Goal: Information Seeking & Learning: Find specific fact

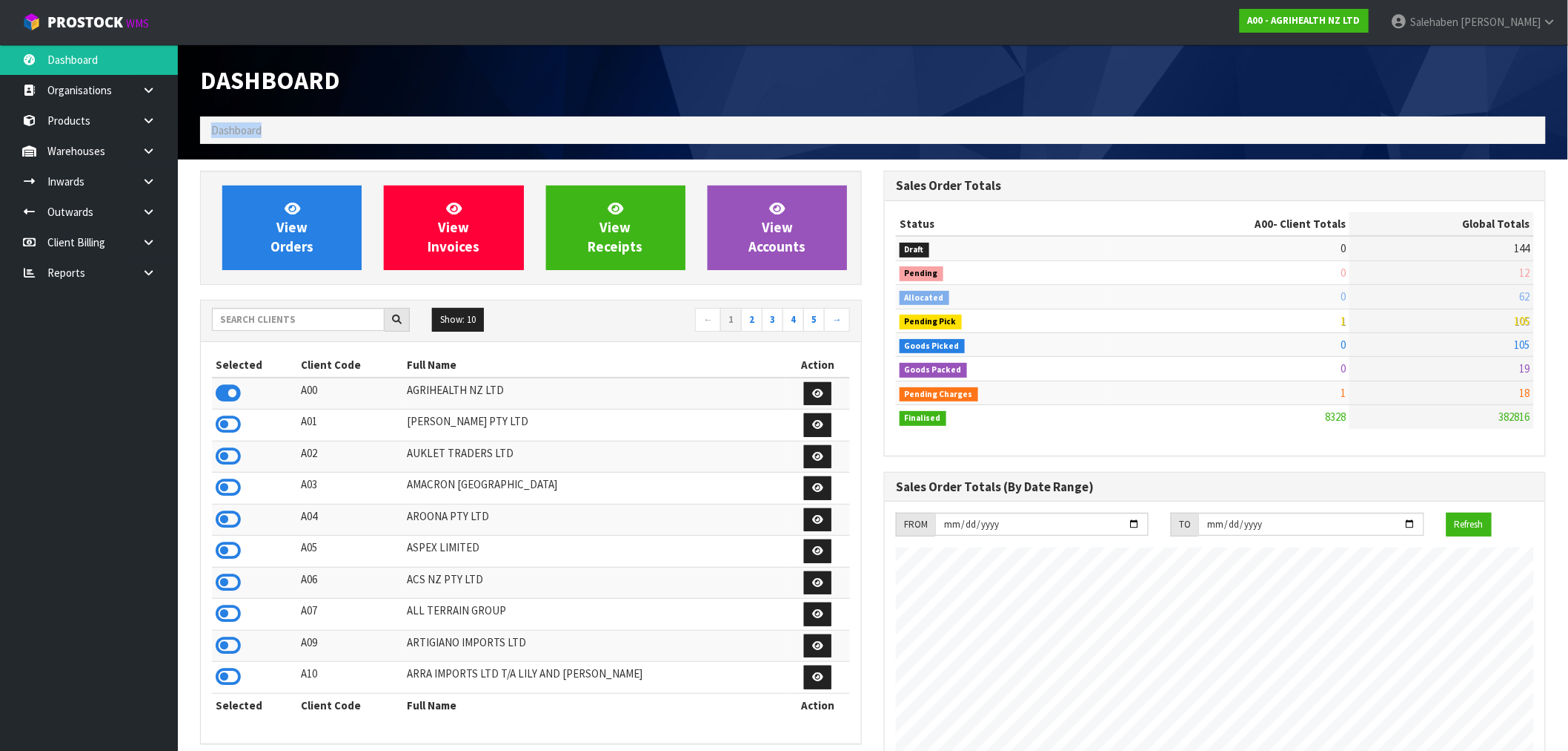
scroll to position [1124, 684]
drag, startPoint x: 0, startPoint y: 0, endPoint x: 235, endPoint y: 128, distance: 267.6
click at [235, 128] on span "Dashboard" at bounding box center [237, 130] width 50 height 14
click at [468, 71] on h1 "Dashboard" at bounding box center [531, 80] width 662 height 27
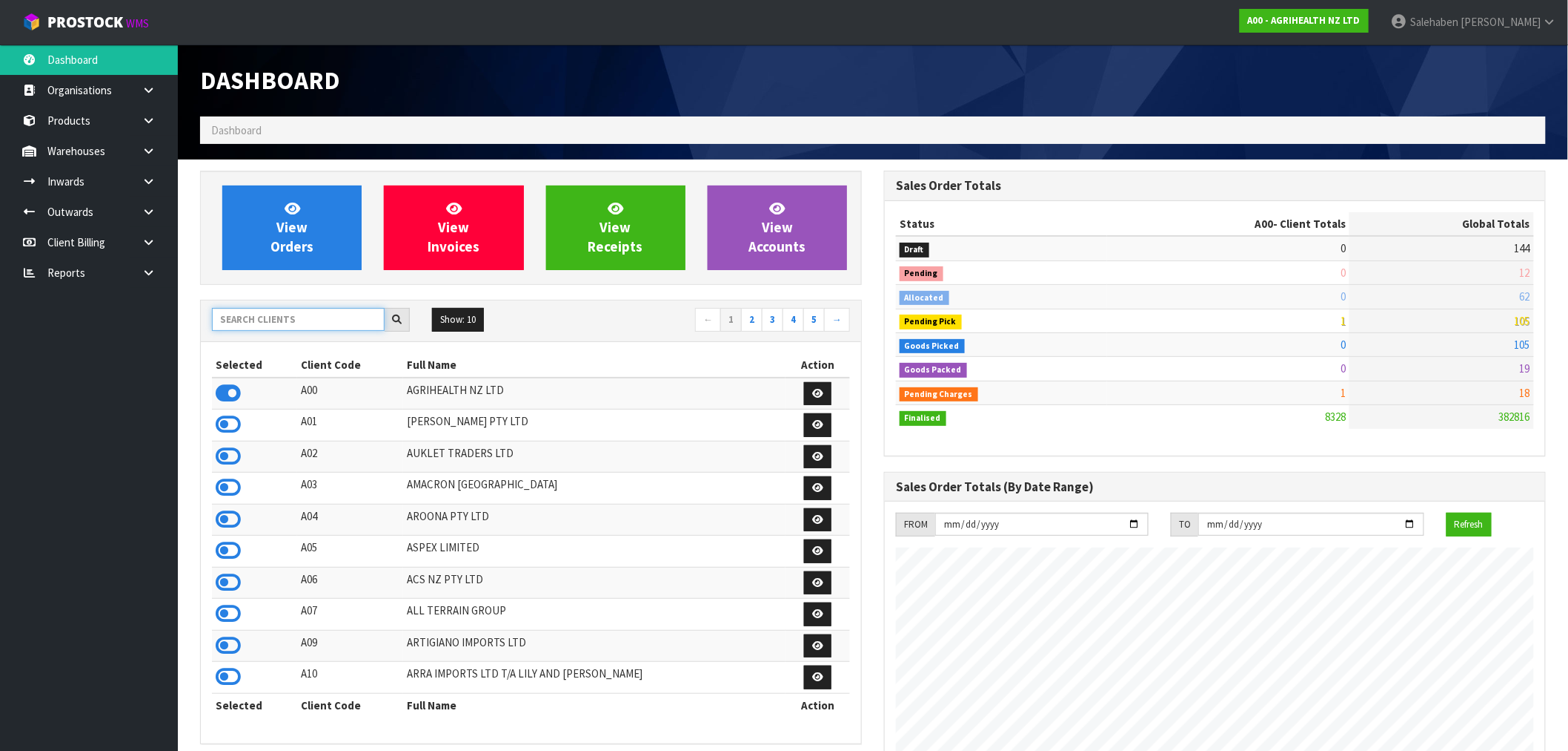
click at [275, 316] on input "text" at bounding box center [297, 319] width 173 height 23
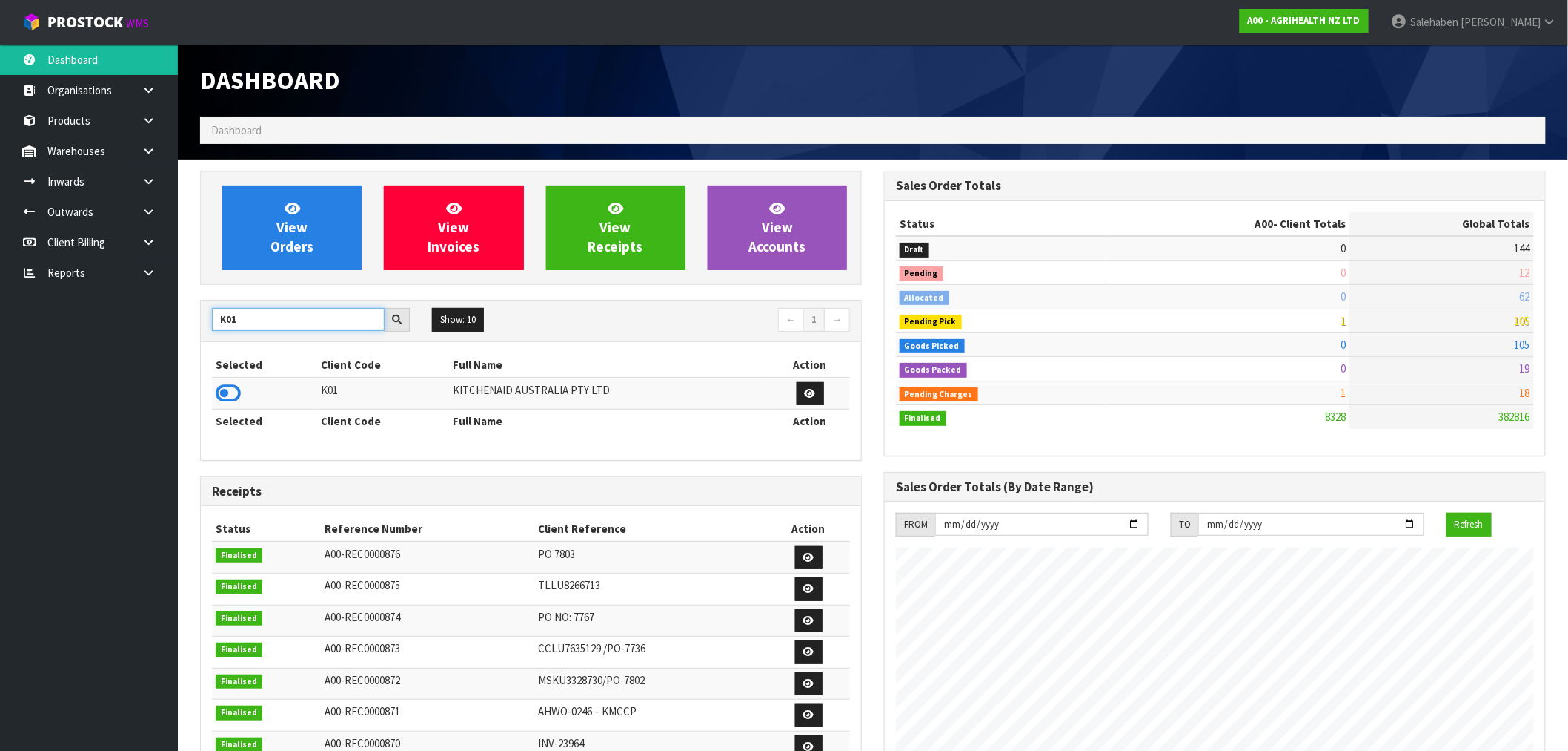
type input "K01"
click at [226, 399] on icon at bounding box center [228, 392] width 25 height 22
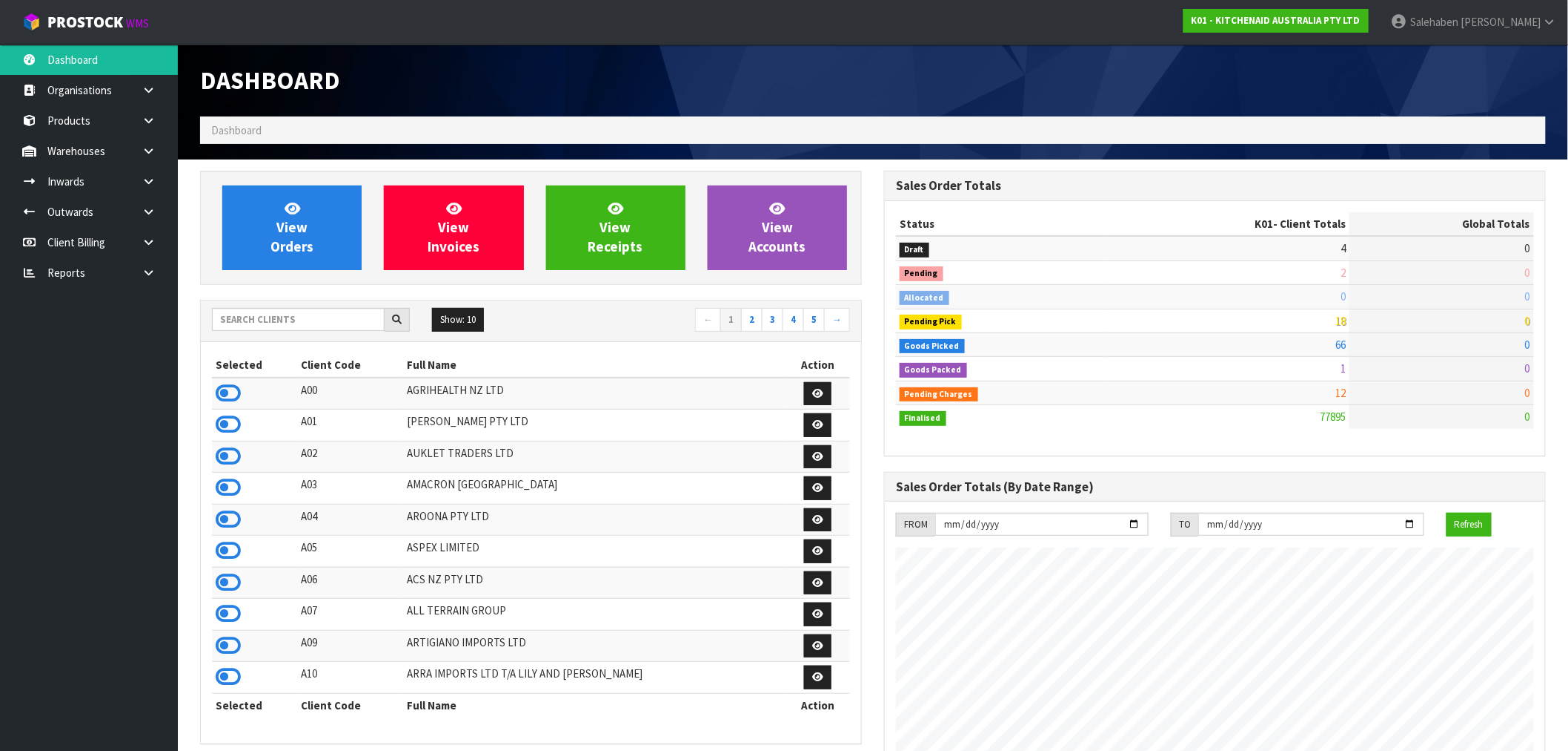
scroll to position [1124, 684]
drag, startPoint x: 276, startPoint y: 314, endPoint x: 281, endPoint y: 305, distance: 10.3
click at [276, 313] on input "text" at bounding box center [297, 319] width 173 height 23
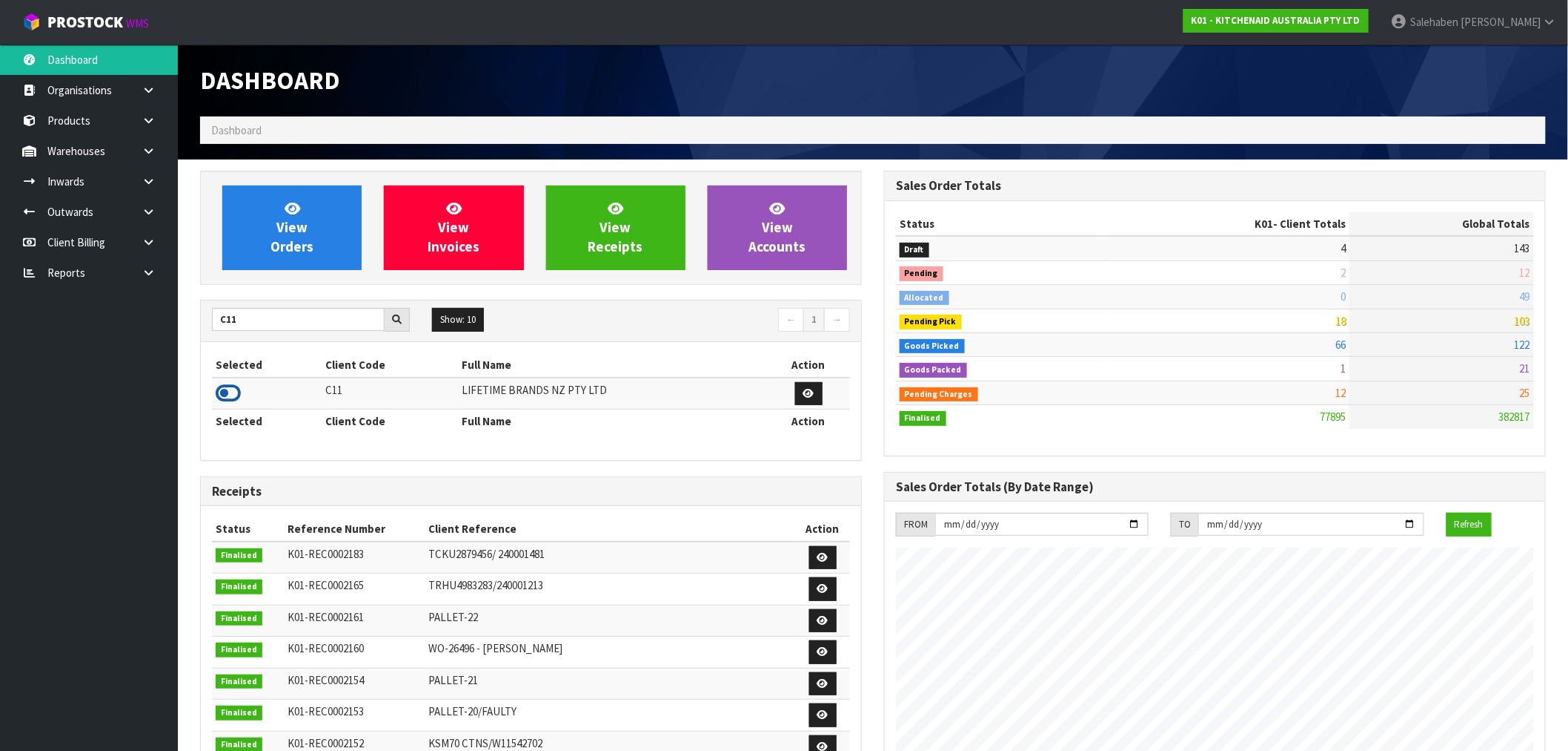
click at [226, 395] on icon at bounding box center [228, 392] width 25 height 22
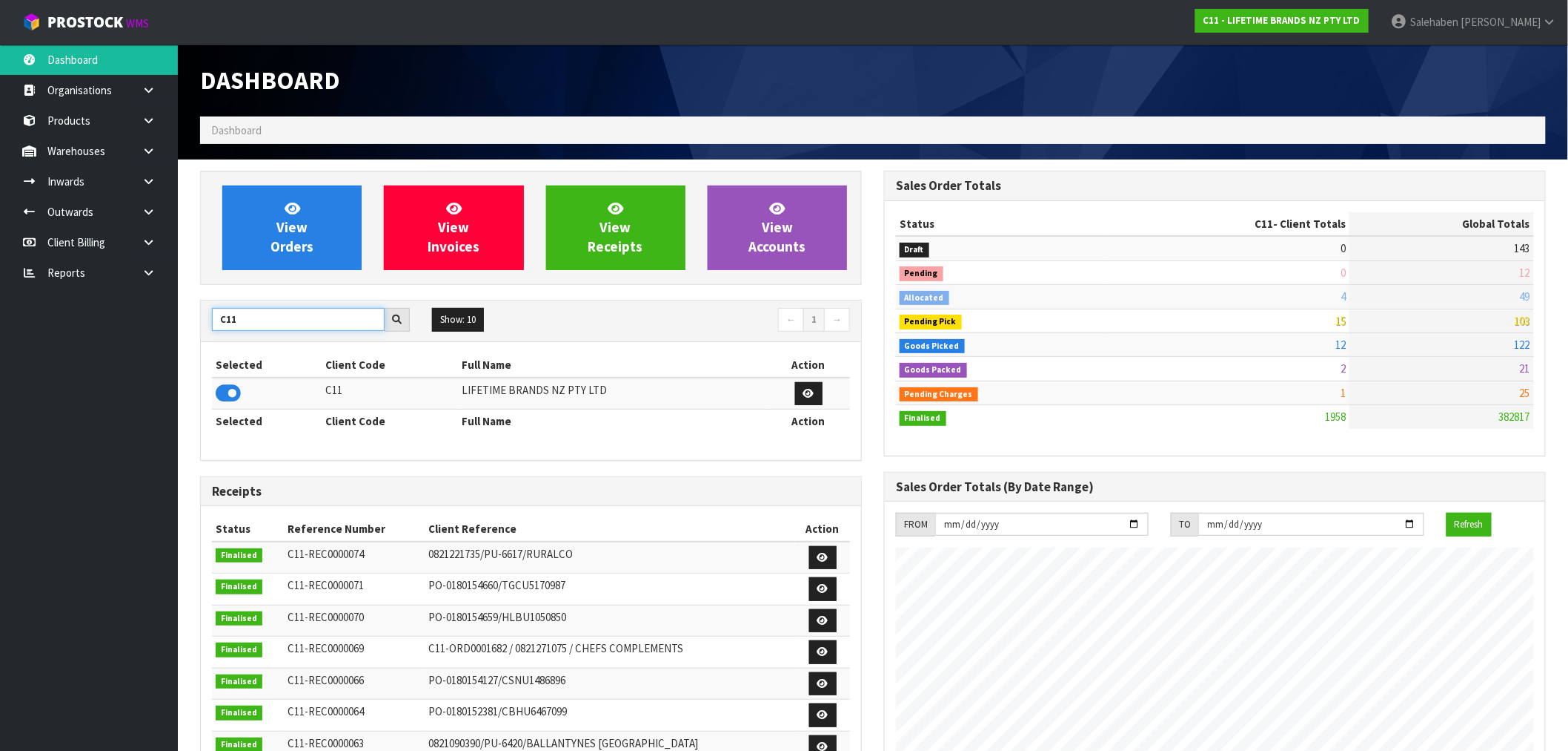
drag, startPoint x: 241, startPoint y: 319, endPoint x: 208, endPoint y: 335, distance: 36.7
click at [208, 334] on div "C11 Show: 10 5 10 25 50 ← 1 →" at bounding box center [531, 321] width 661 height 26
type input "S08"
click at [226, 396] on icon at bounding box center [228, 392] width 25 height 22
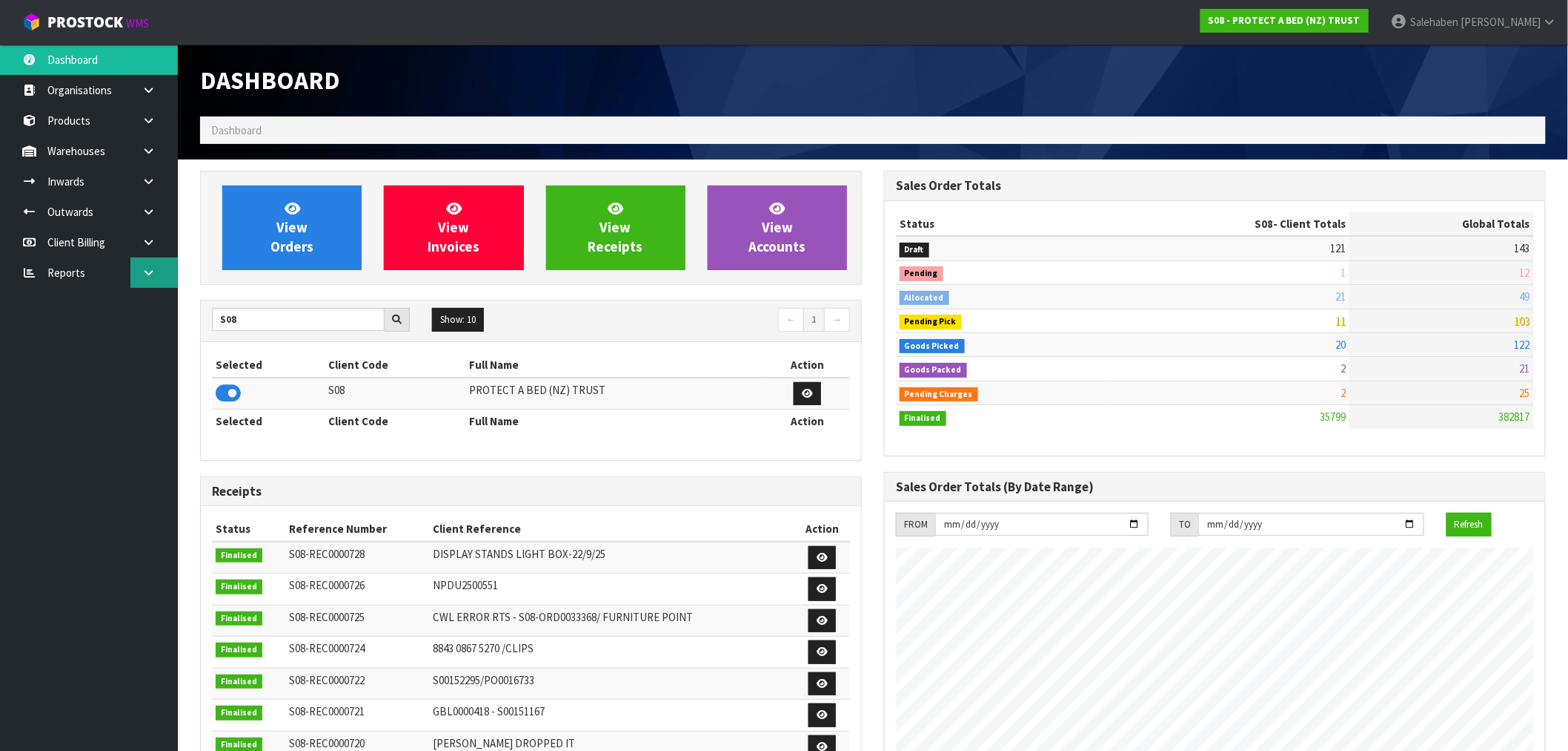
click at [151, 278] on link at bounding box center [155, 273] width 48 height 30
click at [73, 328] on link "CWL" at bounding box center [89, 334] width 178 height 30
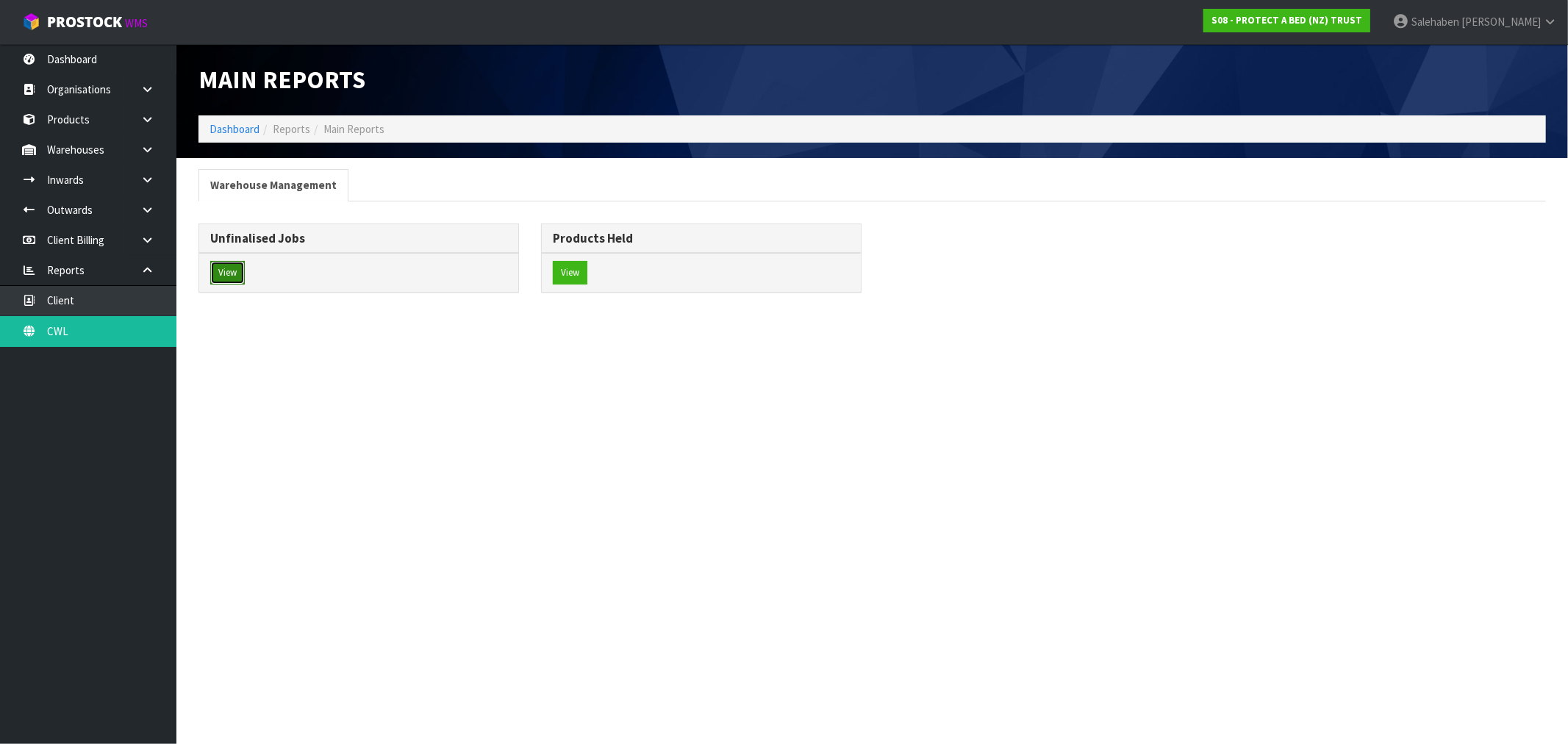
click at [223, 277] on button "View" at bounding box center [227, 273] width 35 height 24
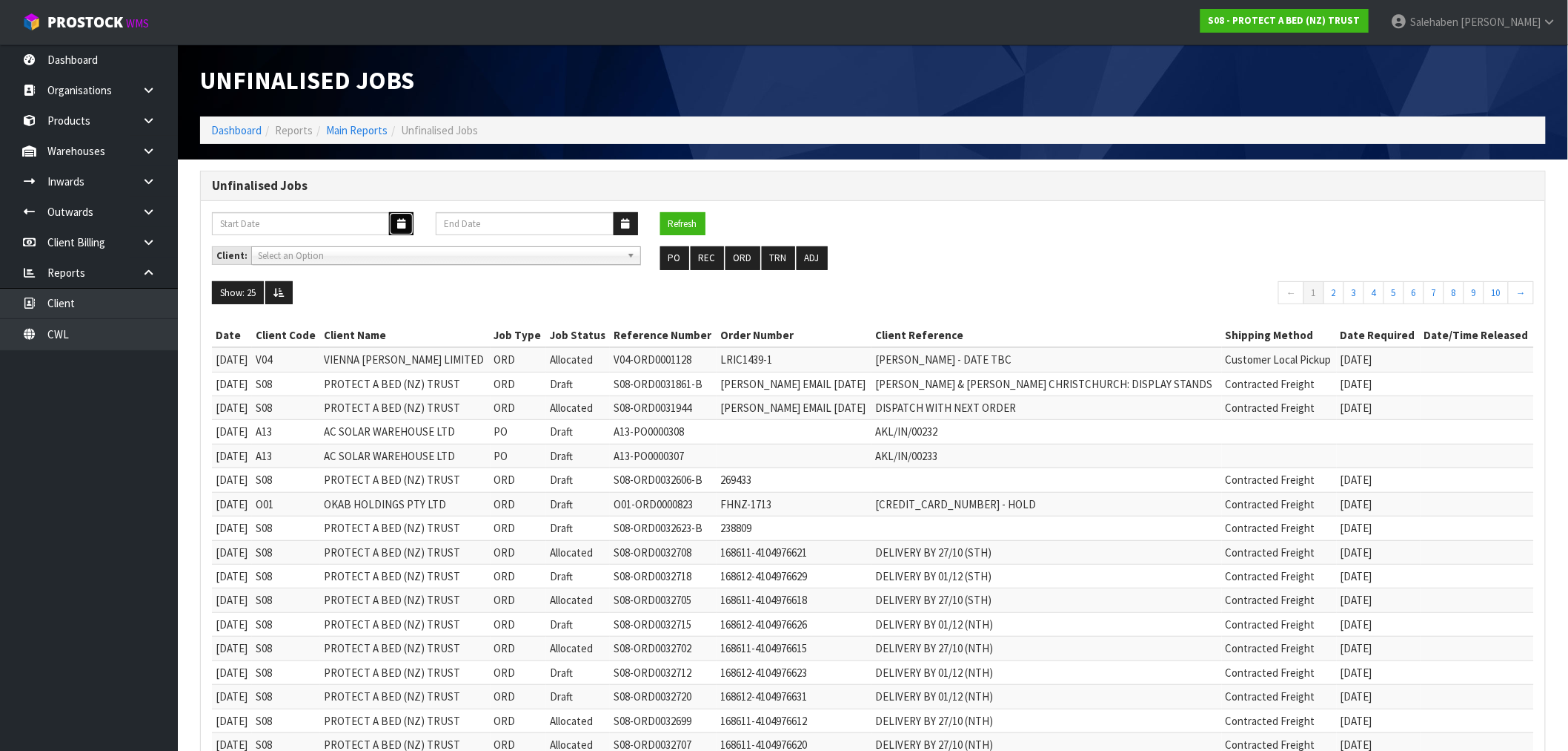
click at [399, 224] on icon "button" at bounding box center [401, 224] width 8 height 10
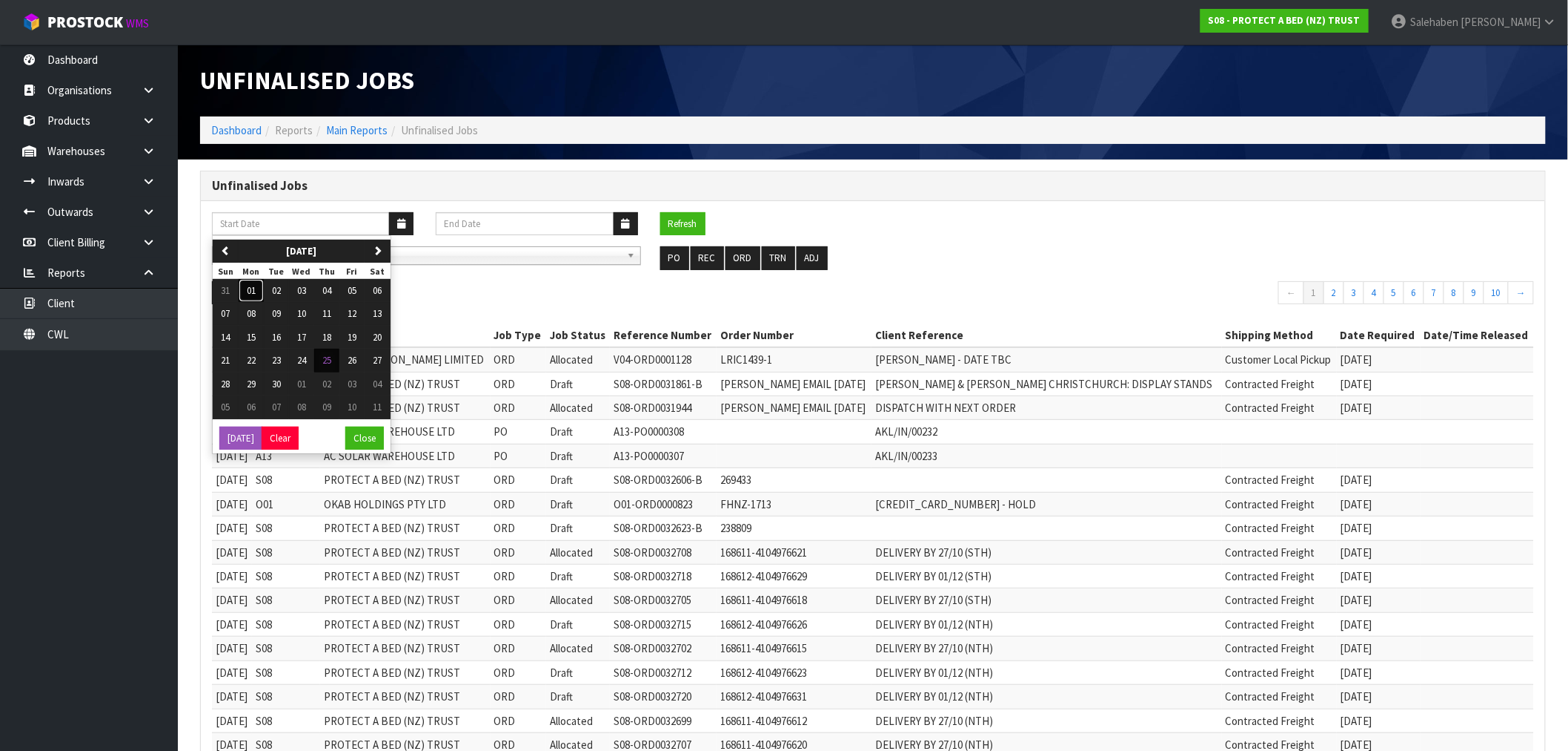
click at [256, 291] on span "01" at bounding box center [251, 290] width 9 height 13
type input "[DATE]"
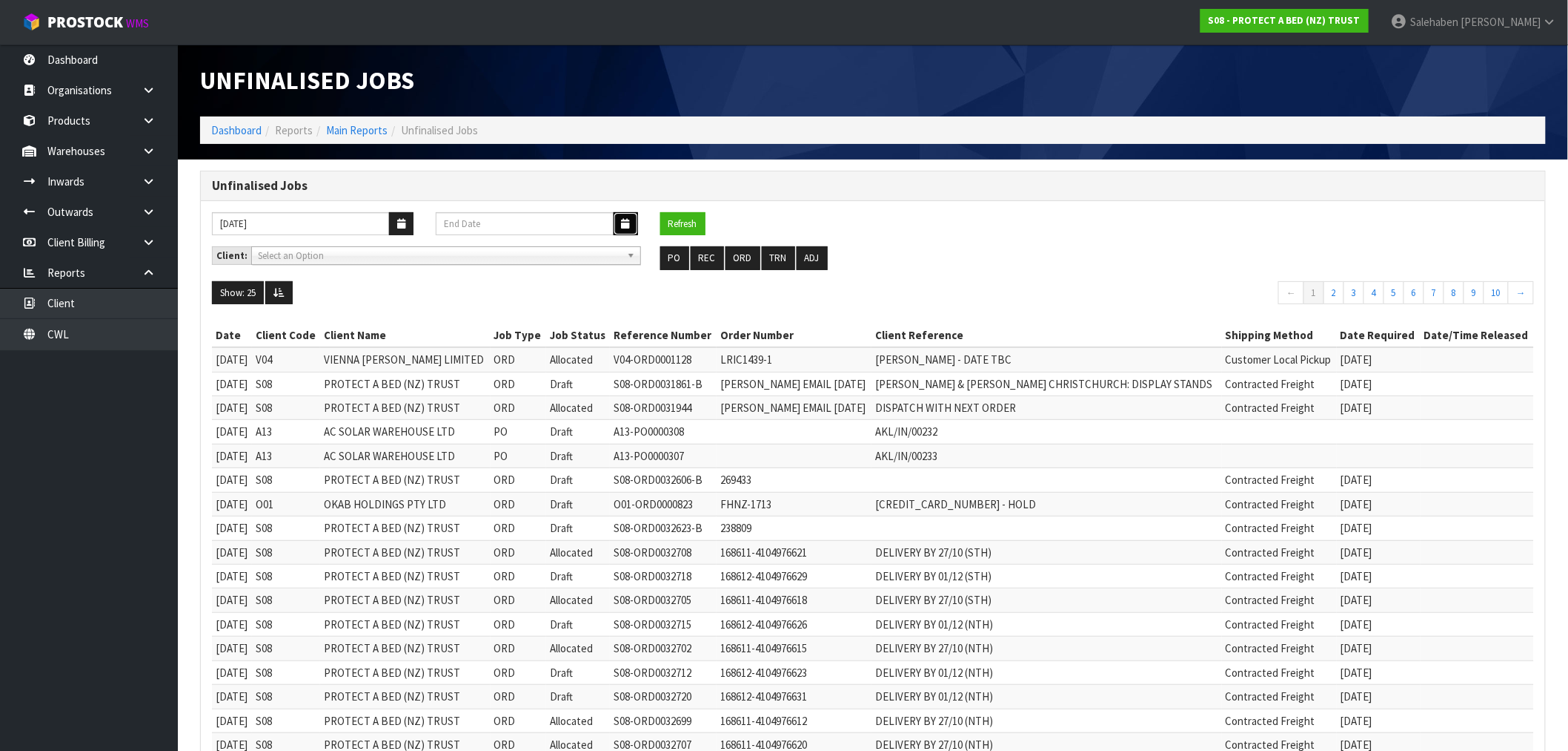
click at [627, 225] on icon "button" at bounding box center [626, 224] width 8 height 10
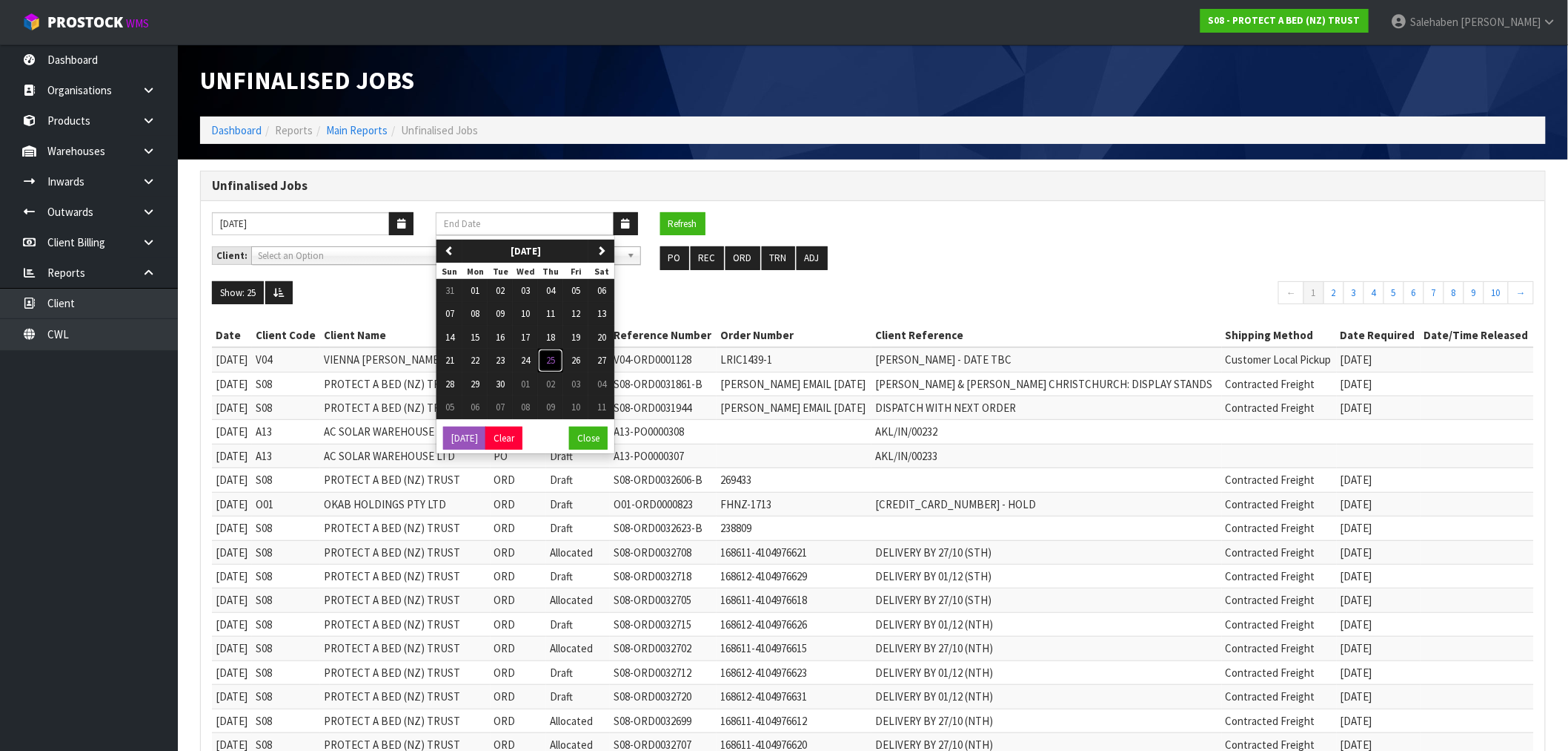
click at [552, 359] on span "25" at bounding box center [550, 360] width 9 height 13
type input "[DATE]"
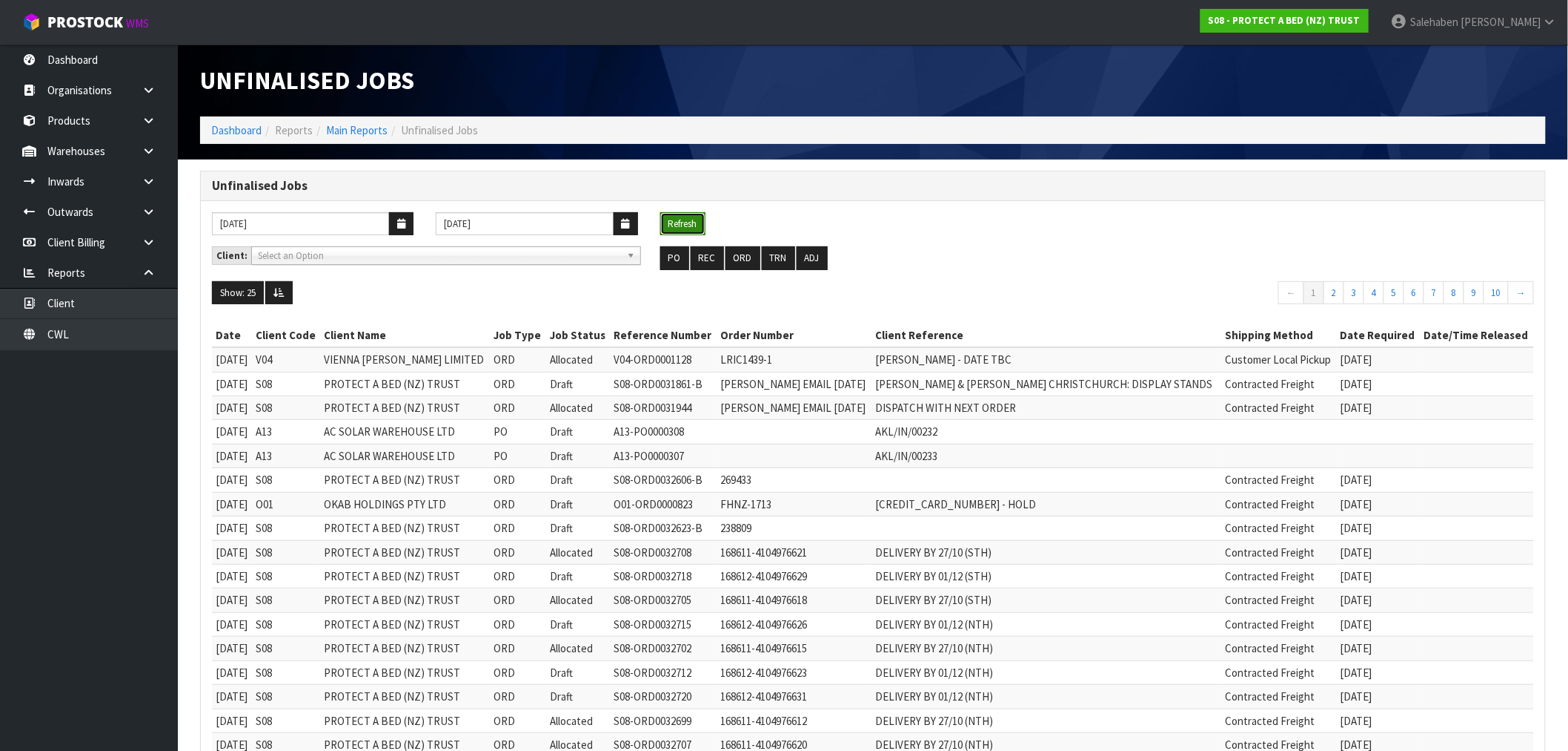
click at [687, 221] on button "Refresh" at bounding box center [683, 224] width 45 height 24
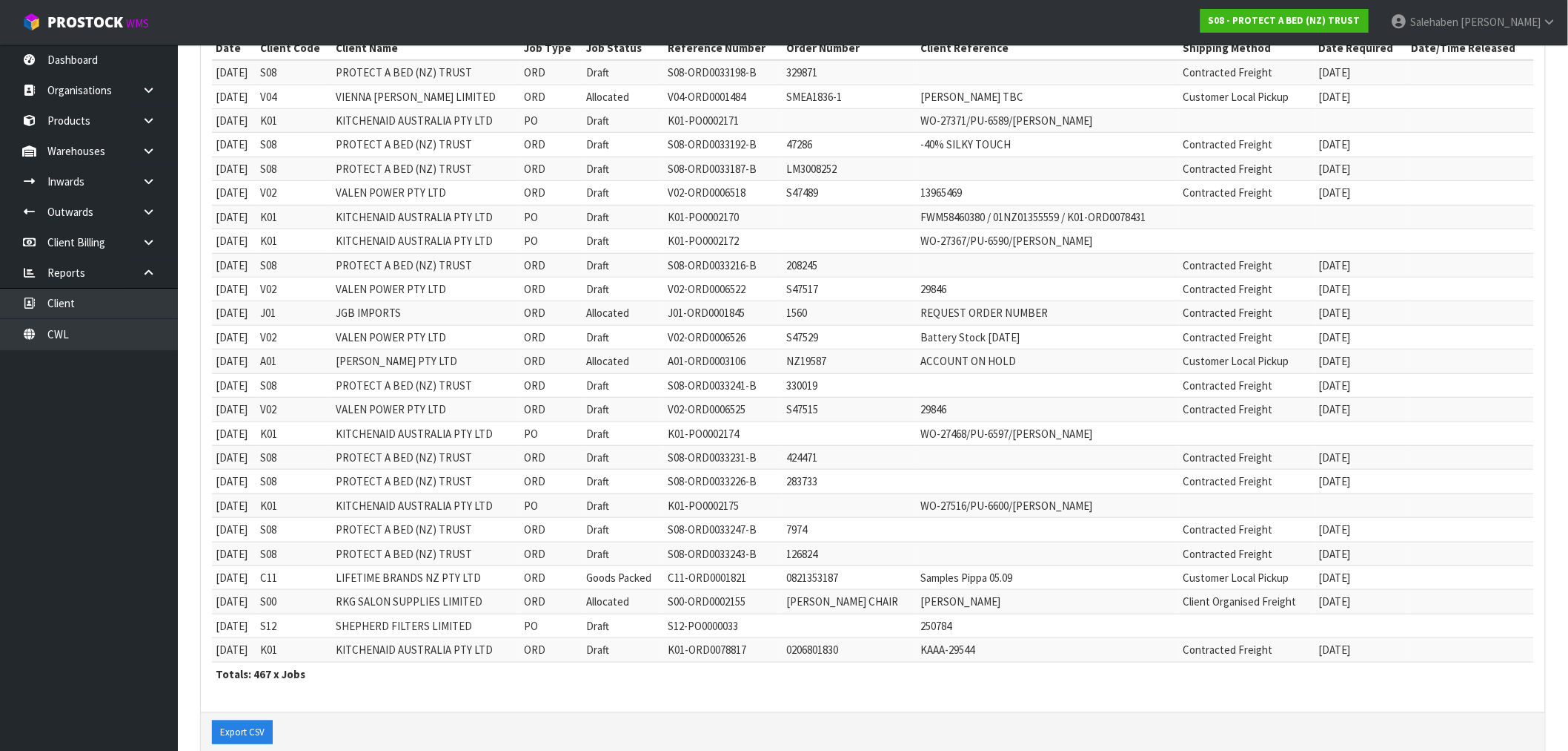
scroll to position [317, 0]
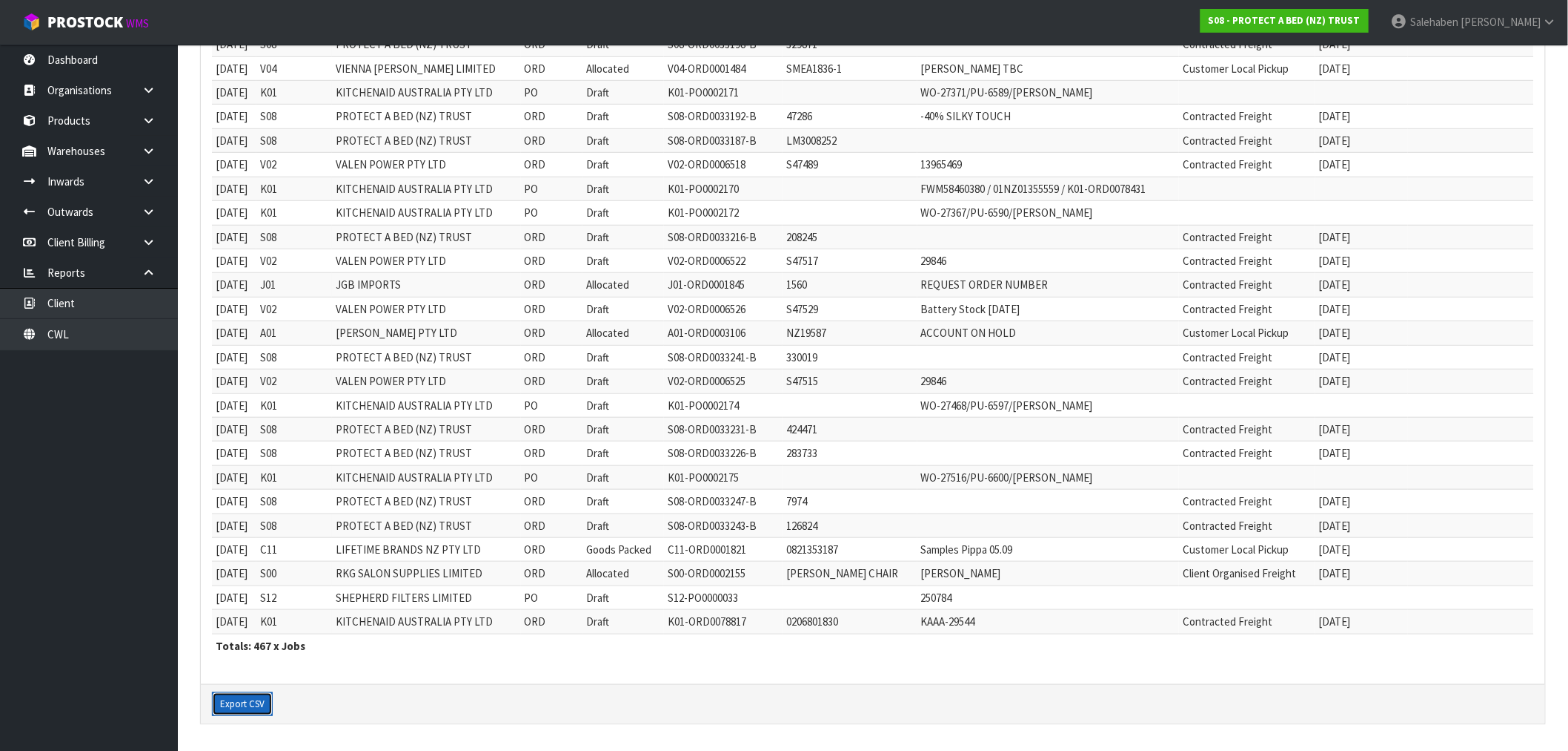
click at [243, 707] on button "Export CSV" at bounding box center [242, 704] width 61 height 24
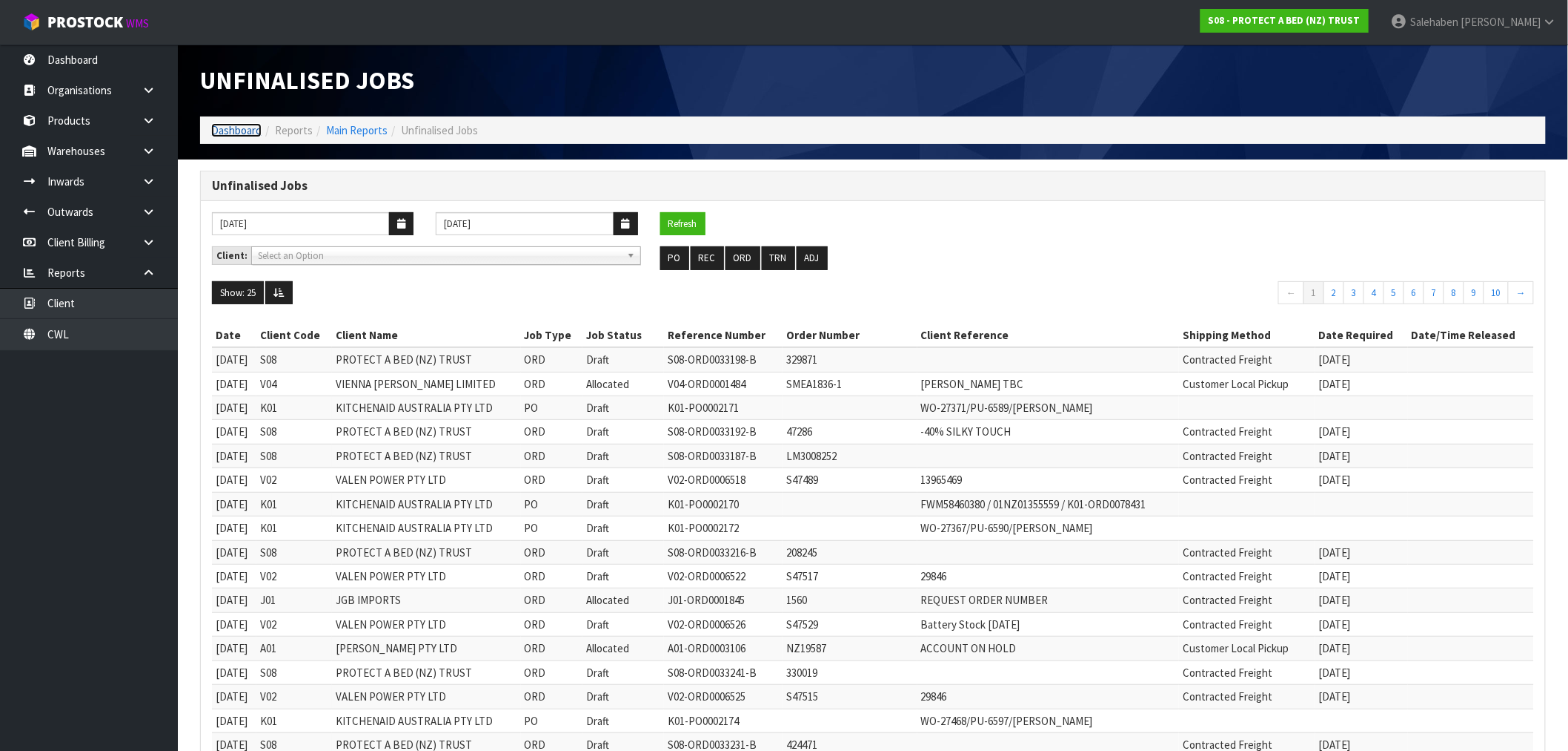
click at [231, 131] on link "Dashboard" at bounding box center [237, 130] width 50 height 14
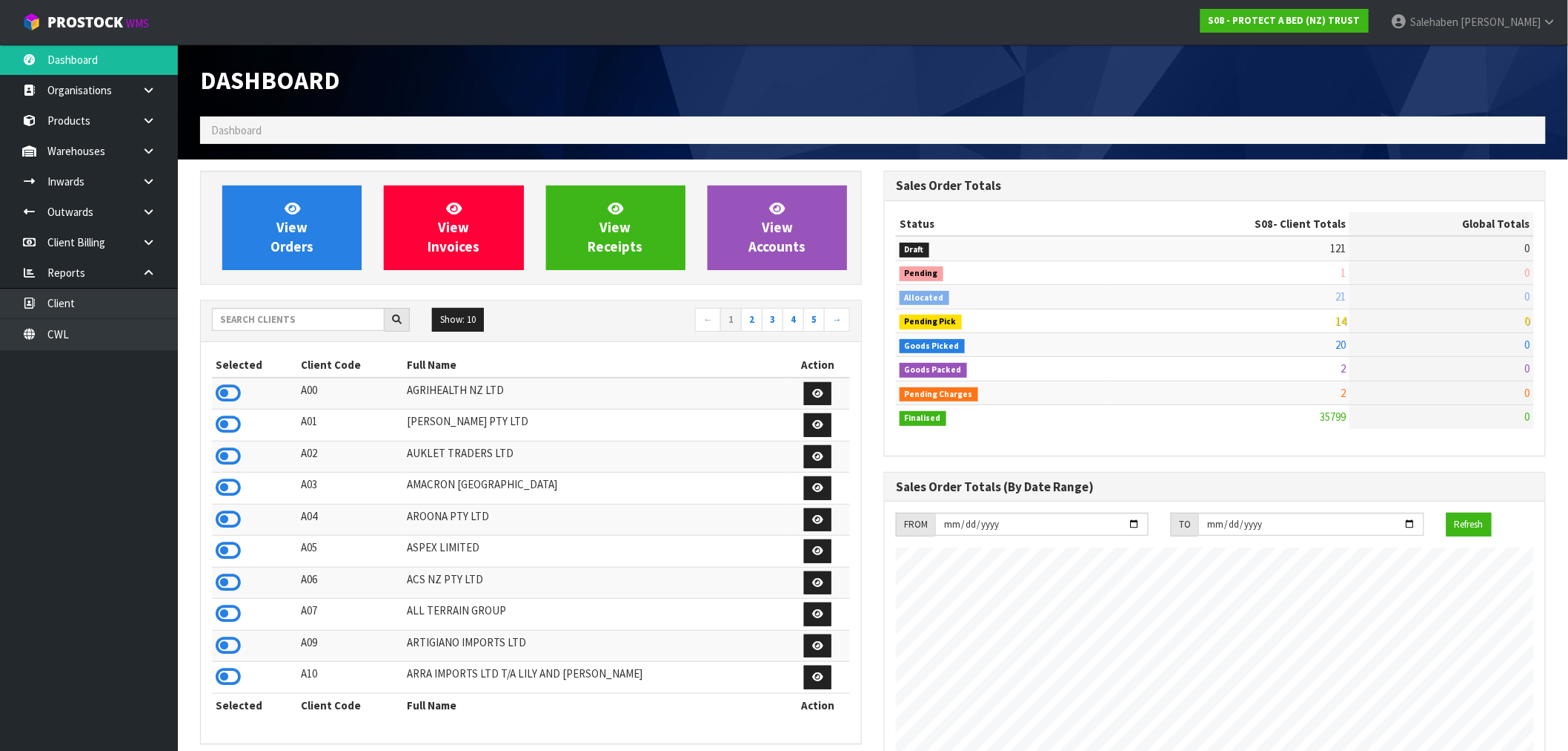
scroll to position [1124, 684]
click at [271, 313] on input "text" at bounding box center [297, 319] width 173 height 23
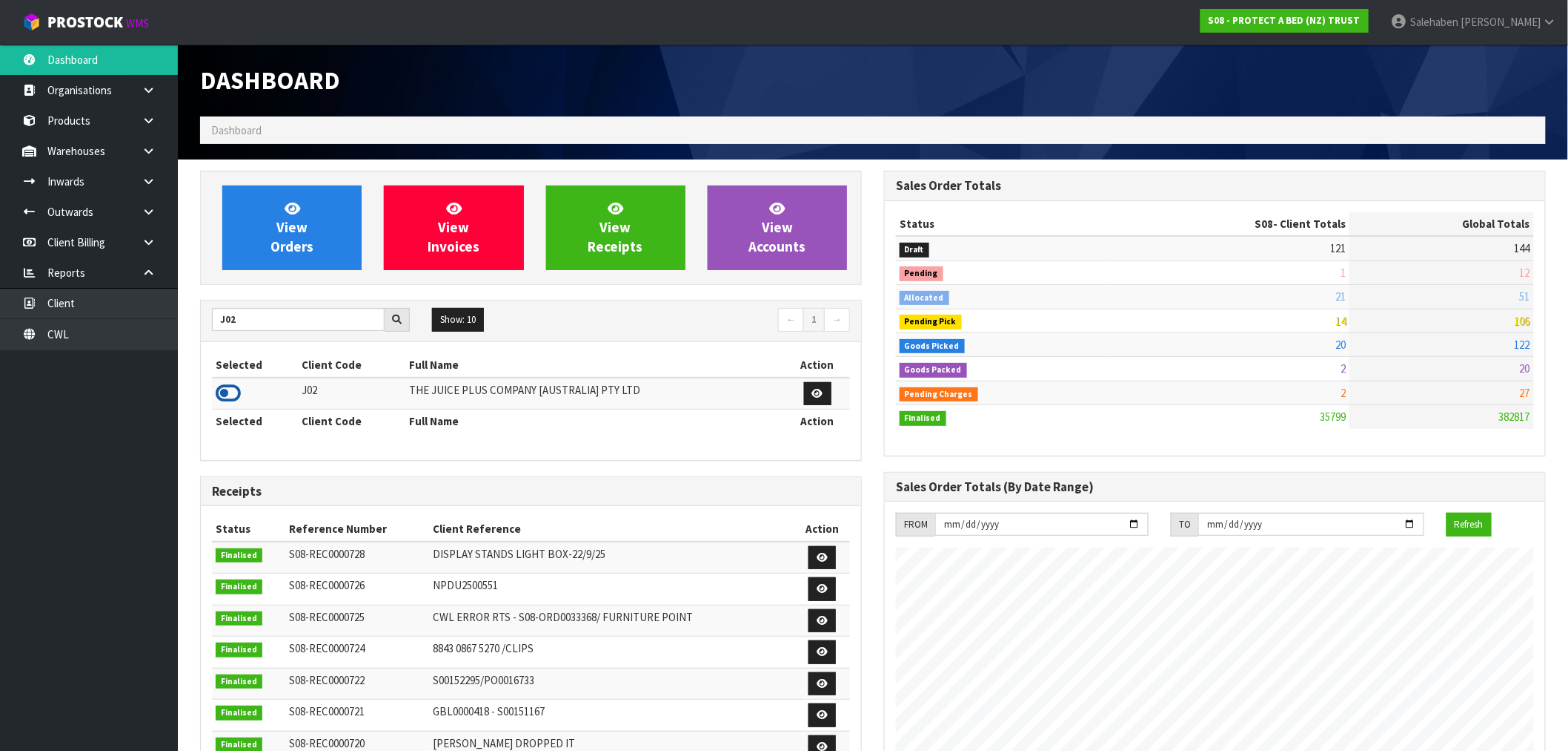
click at [231, 396] on icon at bounding box center [228, 392] width 25 height 22
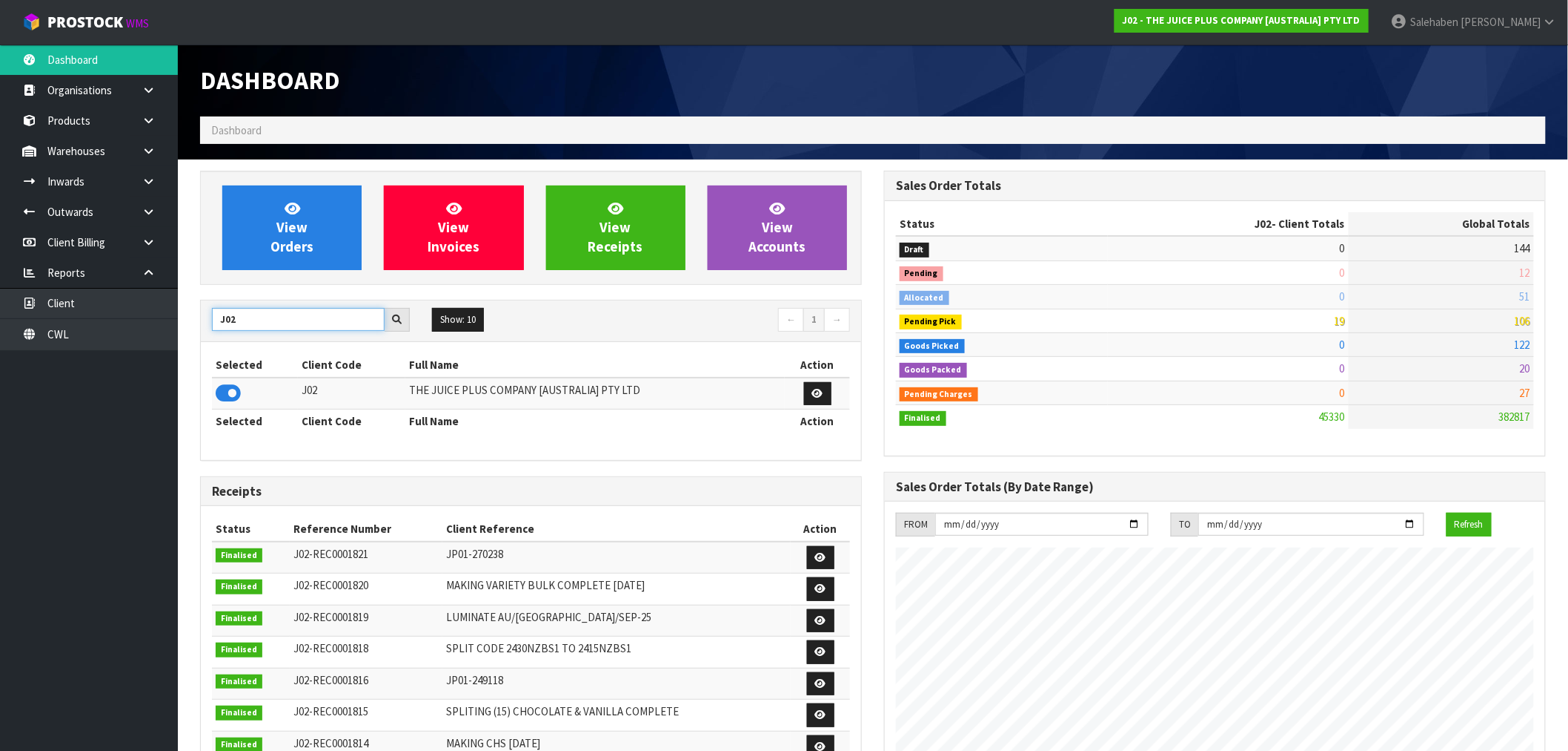
drag, startPoint x: 246, startPoint y: 318, endPoint x: 89, endPoint y: 378, distance: 168.1
click at [90, 378] on body "Toggle navigation ProStock WMS J02 - THE JUICE PLUS COMPANY [AUSTRALIA] PTY LTD…" at bounding box center [784, 376] width 1568 height 751
type input "N04"
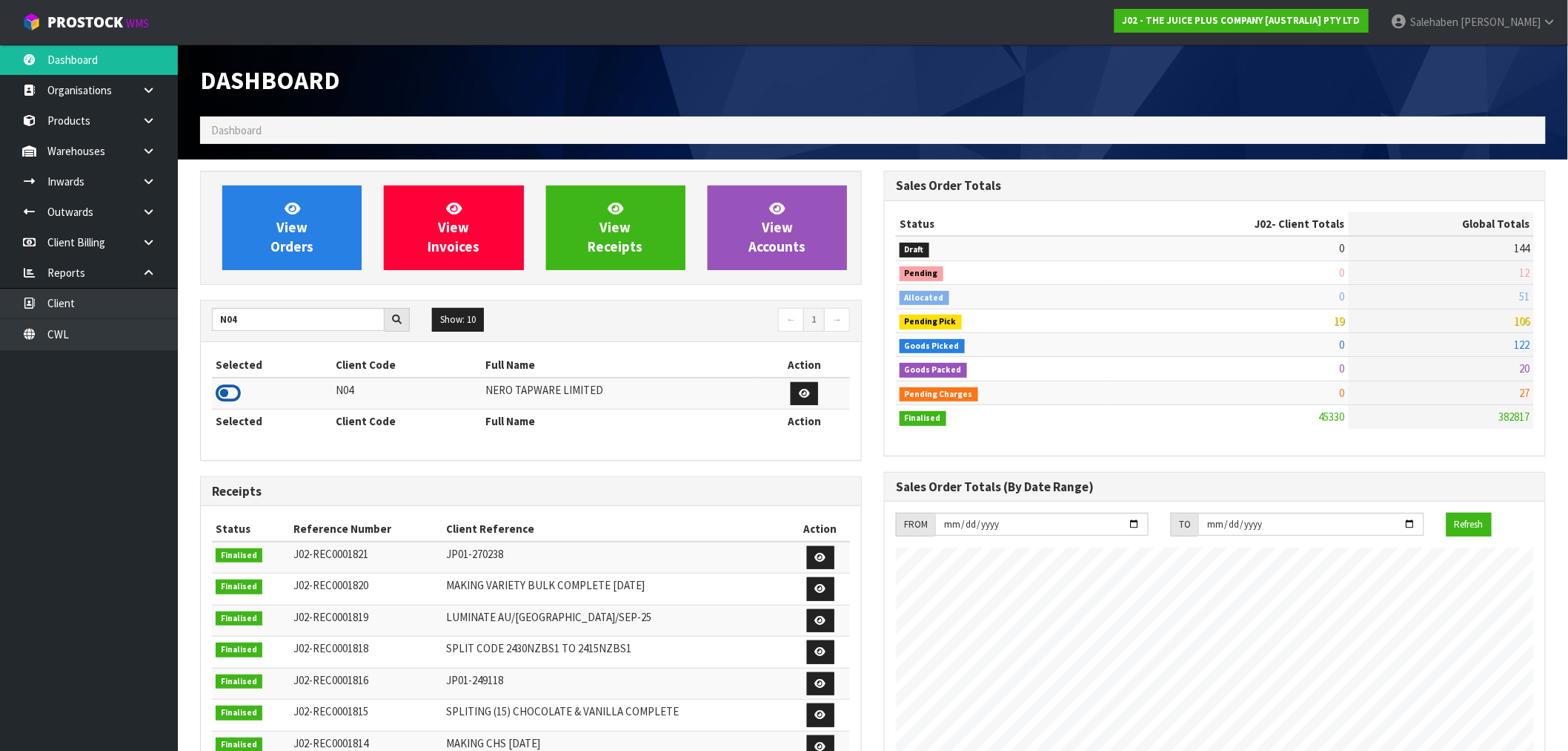
click at [231, 391] on icon at bounding box center [228, 392] width 25 height 22
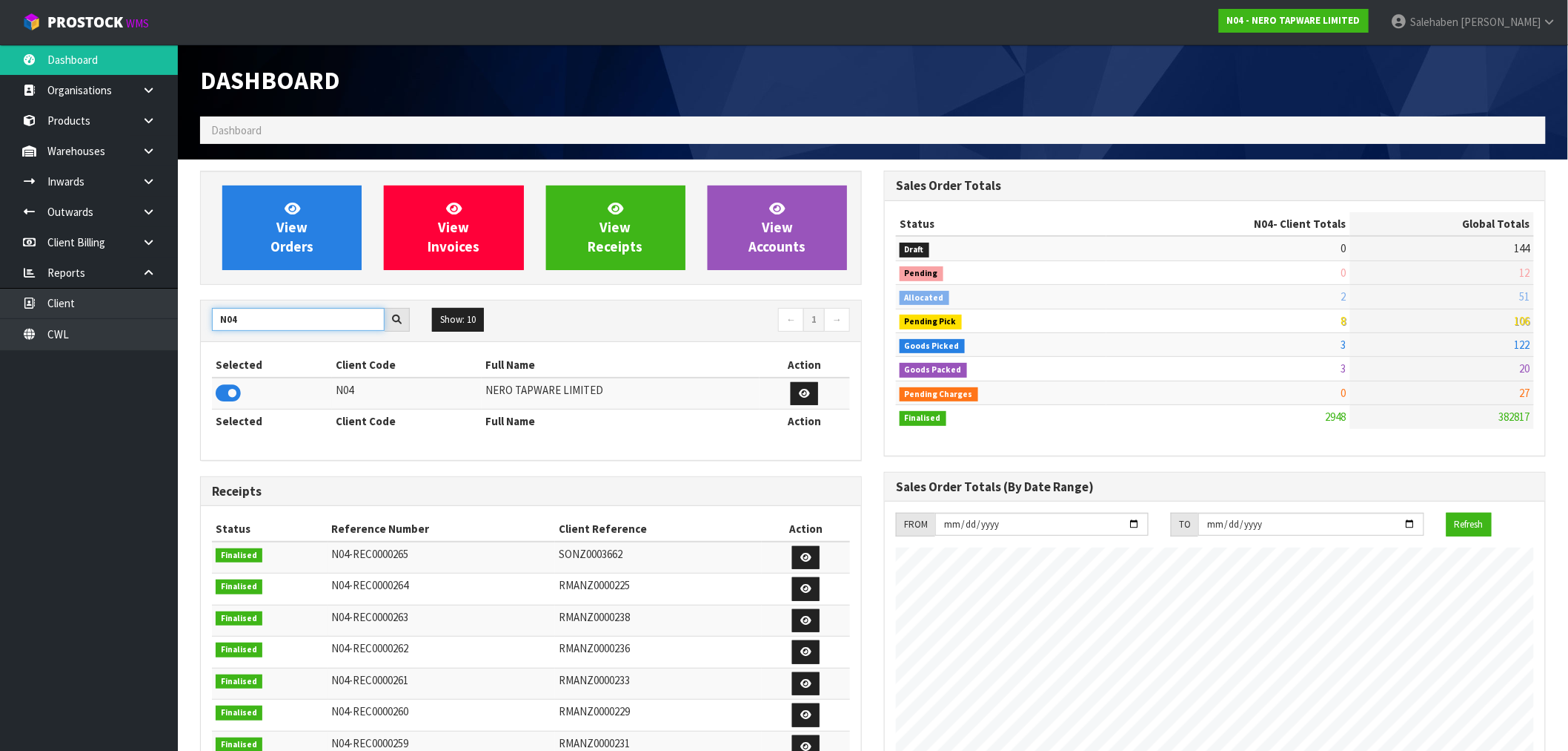
click at [263, 321] on input "N04" at bounding box center [297, 319] width 173 height 23
drag, startPoint x: 262, startPoint y: 321, endPoint x: 196, endPoint y: 334, distance: 67.3
click at [196, 334] on div "View Orders View Invoices View Receipts View Accounts N04 Show: 10 5 10 25 50 ←…" at bounding box center [530, 601] width 684 height 861
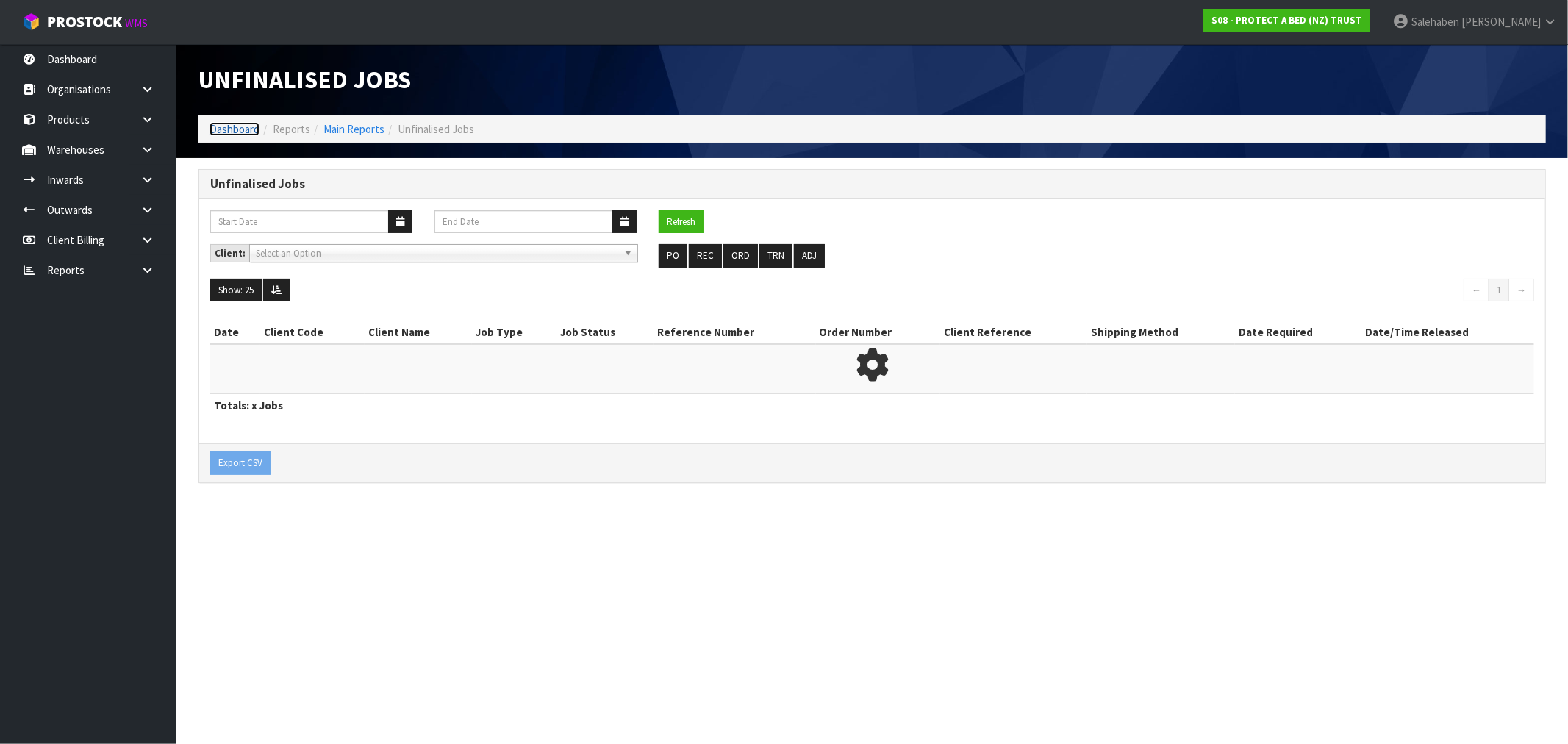
click at [230, 128] on link "Dashboard" at bounding box center [235, 129] width 49 height 14
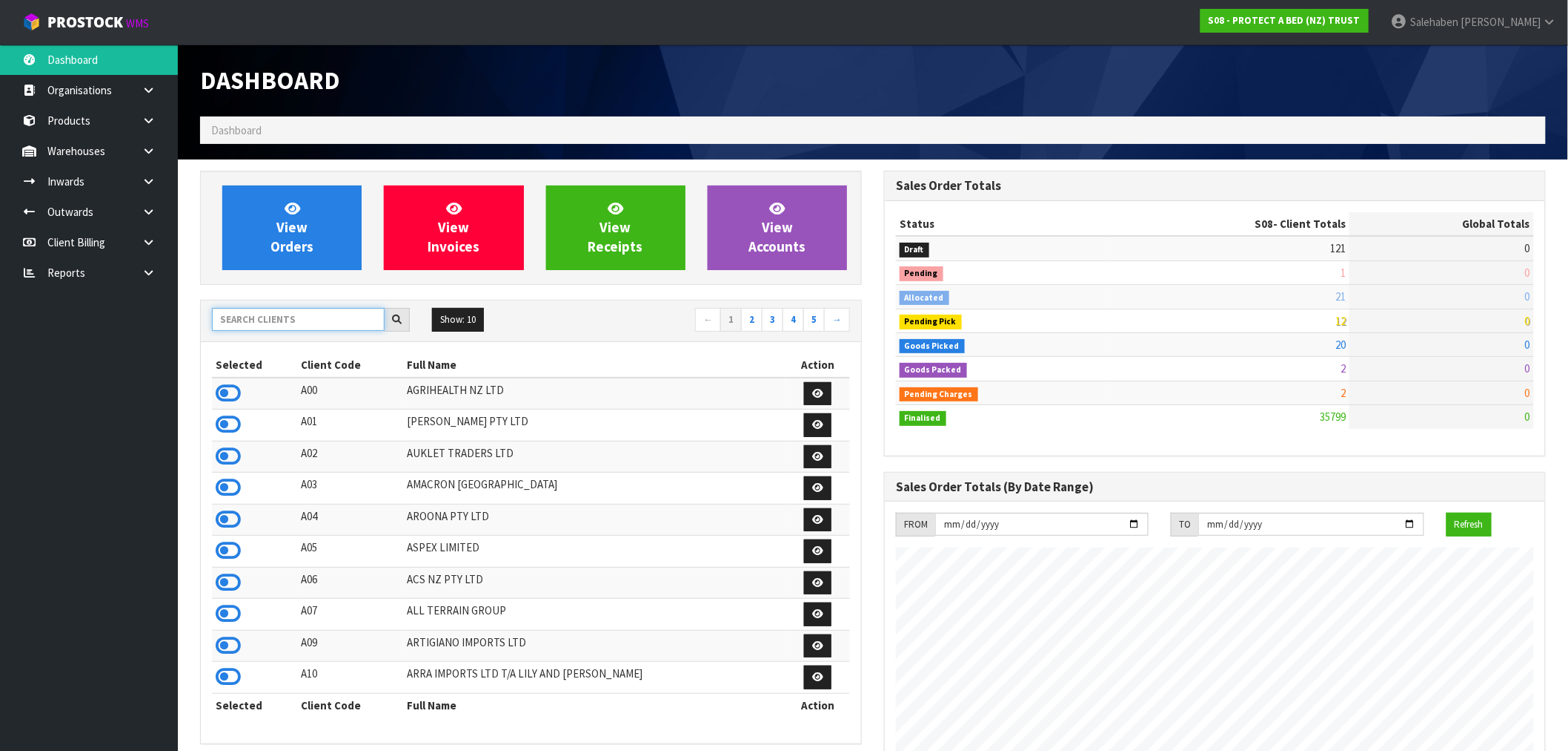
scroll to position [925, 684]
click at [265, 313] on input "text" at bounding box center [297, 319] width 173 height 23
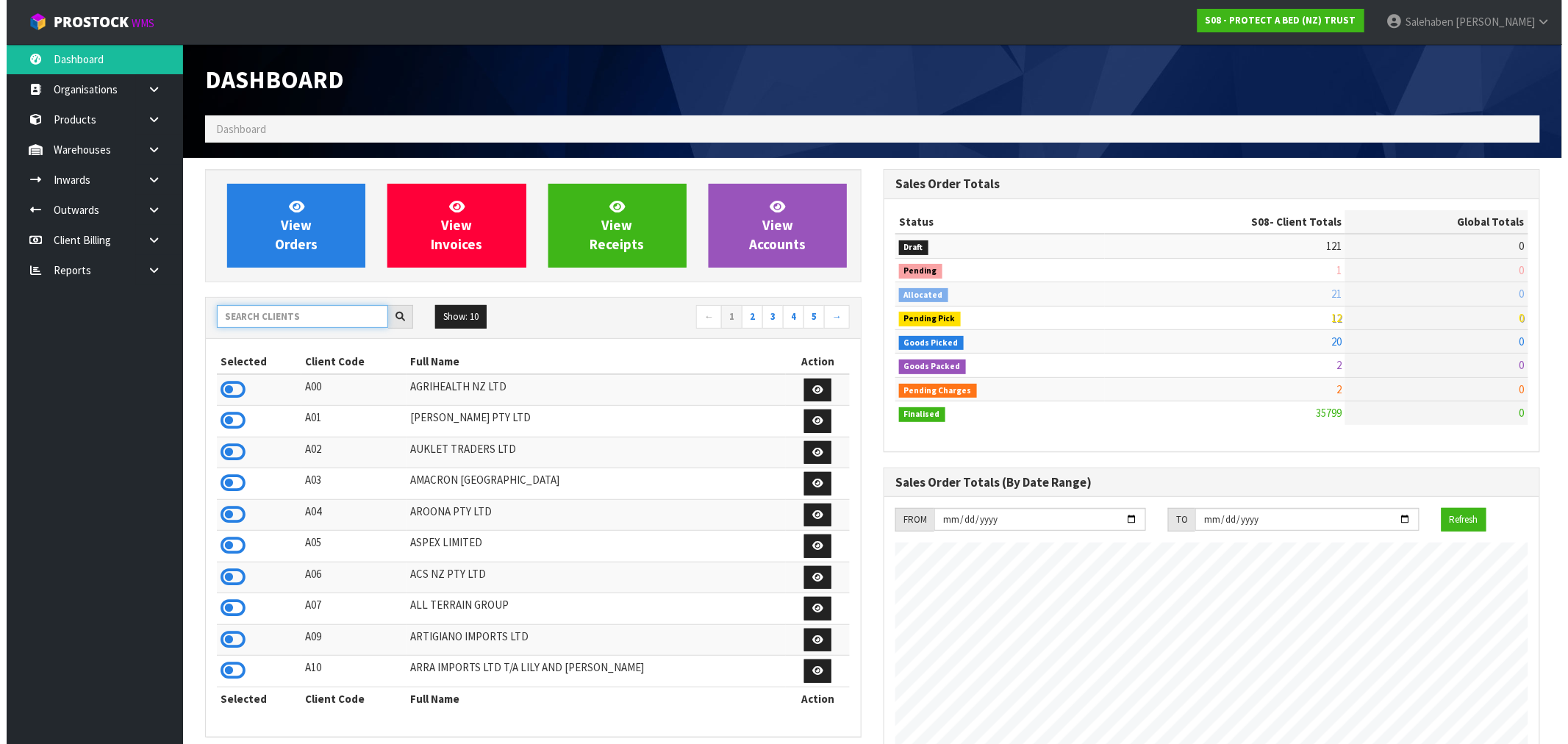
scroll to position [1113, 678]
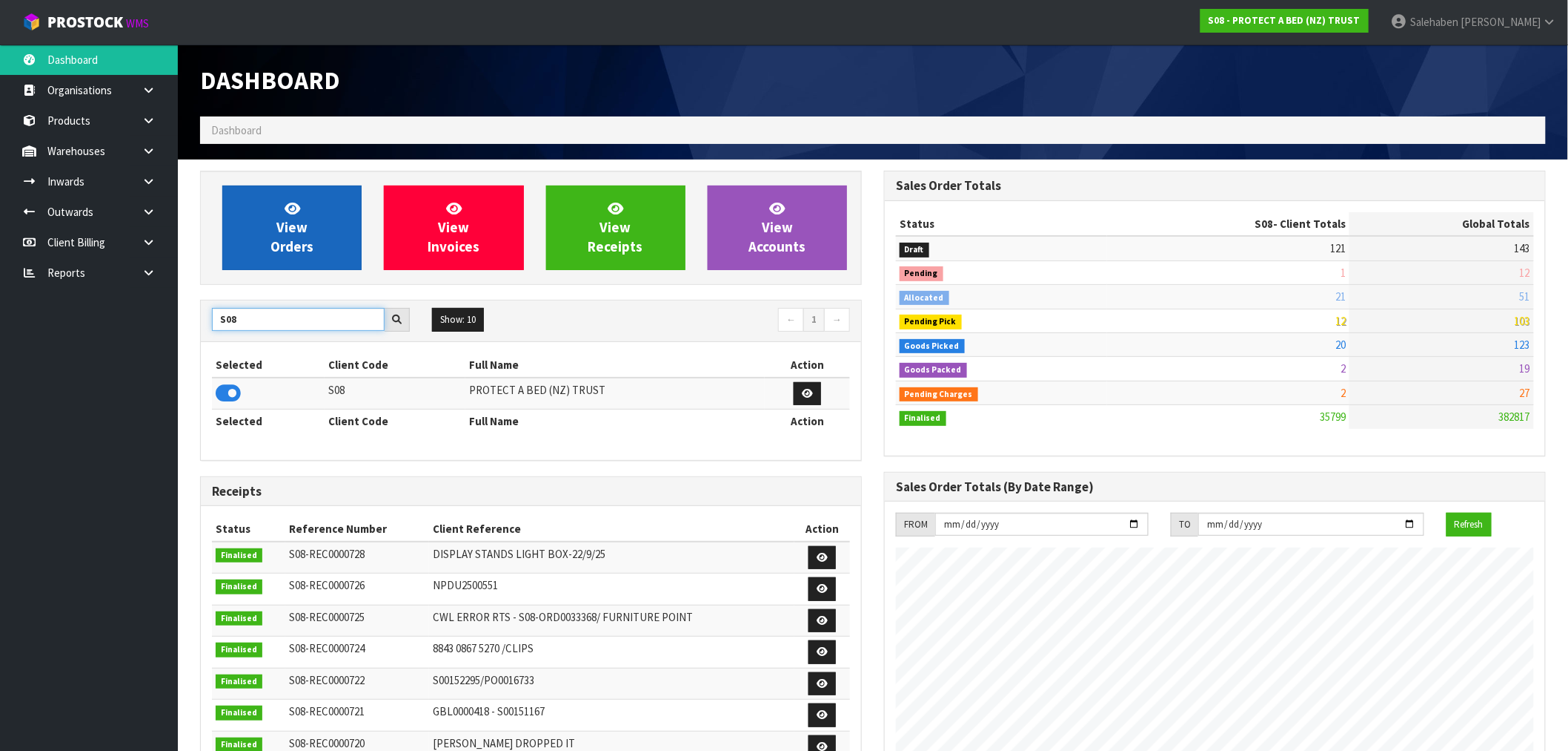
type input "S08"
click at [270, 218] on link "View Orders" at bounding box center [292, 228] width 140 height 85
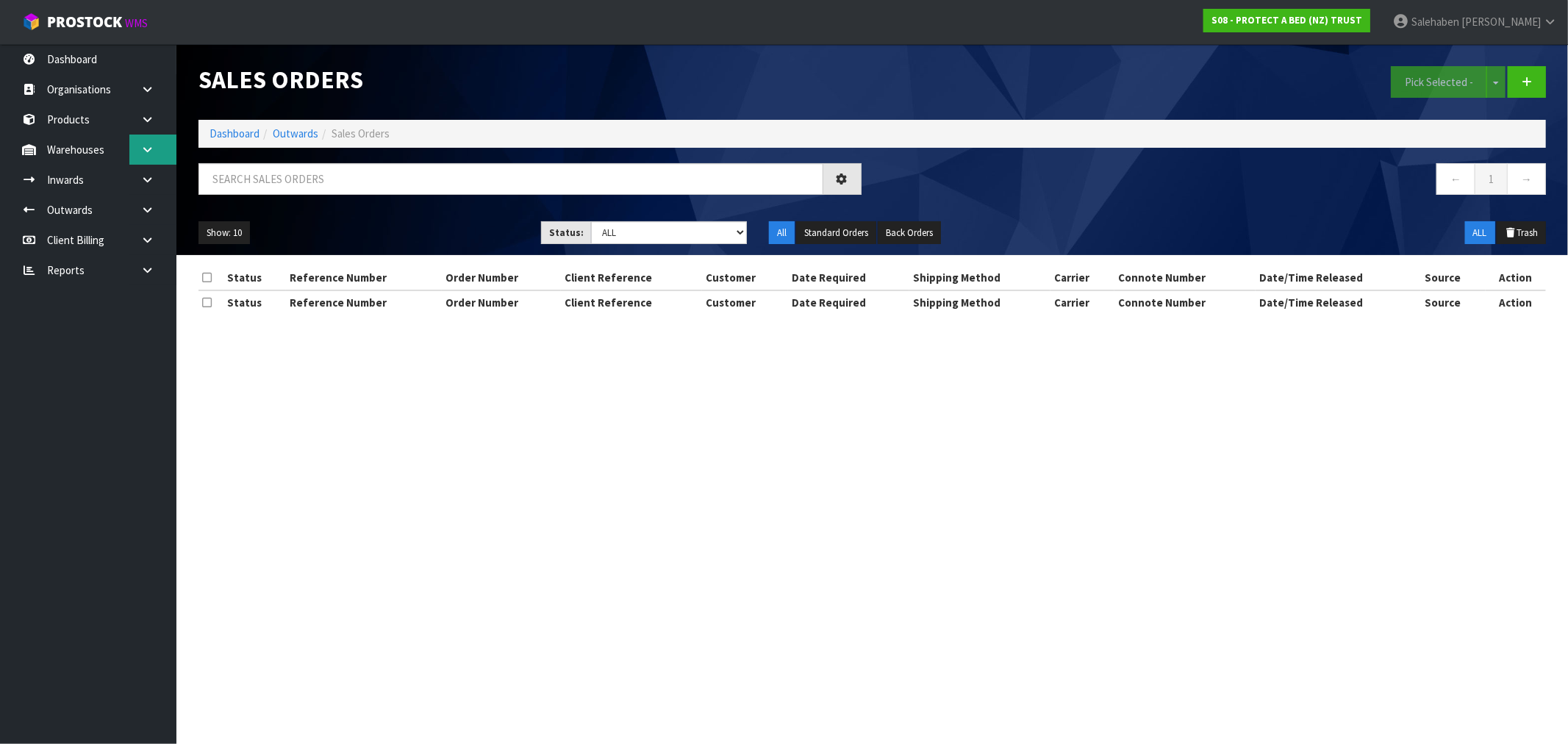
click at [160, 156] on div "Sales Orders Pick Selected - Split button! FIFO - First In First Out FEFO - Fir…" at bounding box center [784, 170] width 1568 height 340
click at [137, 158] on link at bounding box center [153, 149] width 48 height 30
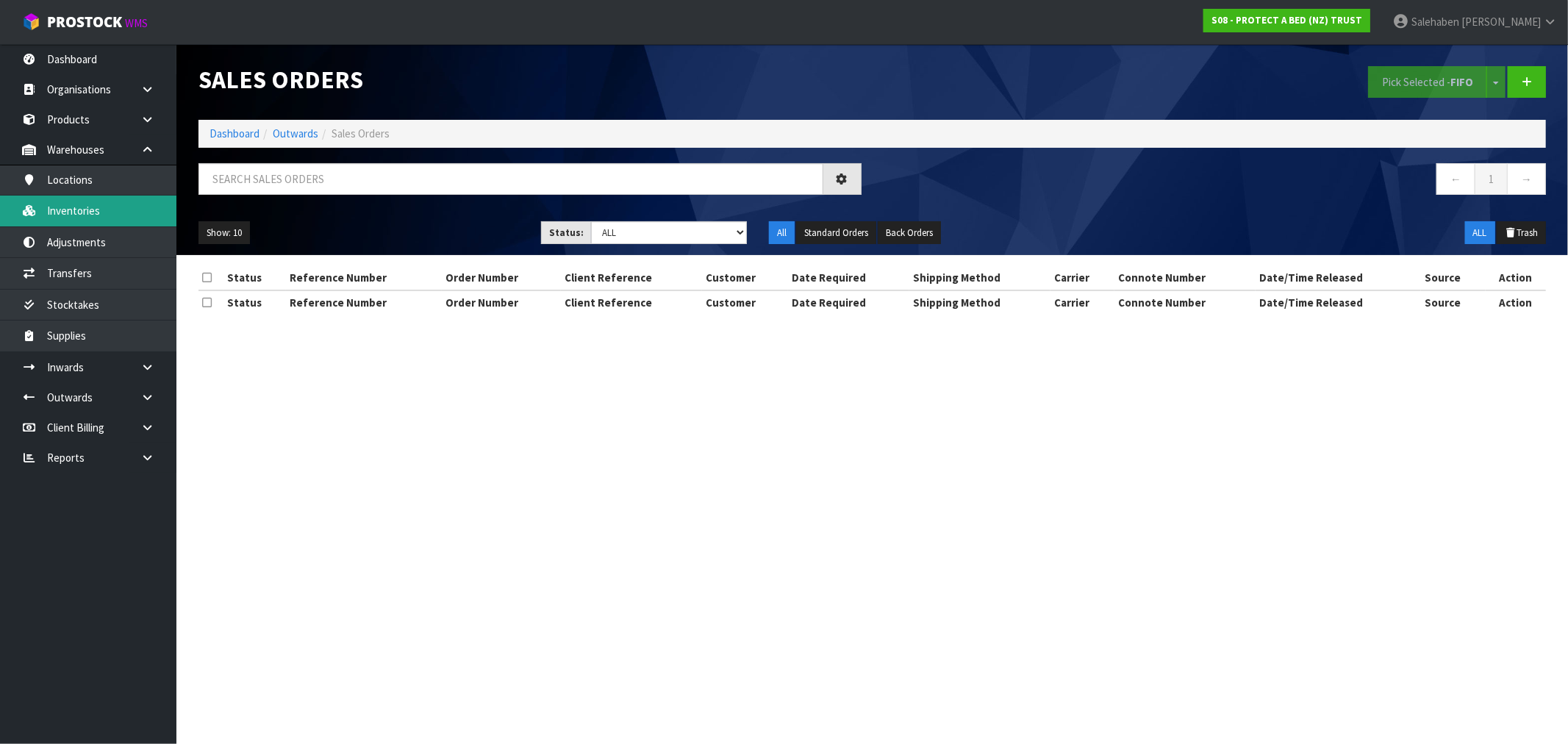
click at [127, 199] on link "Inventories" at bounding box center [88, 211] width 176 height 30
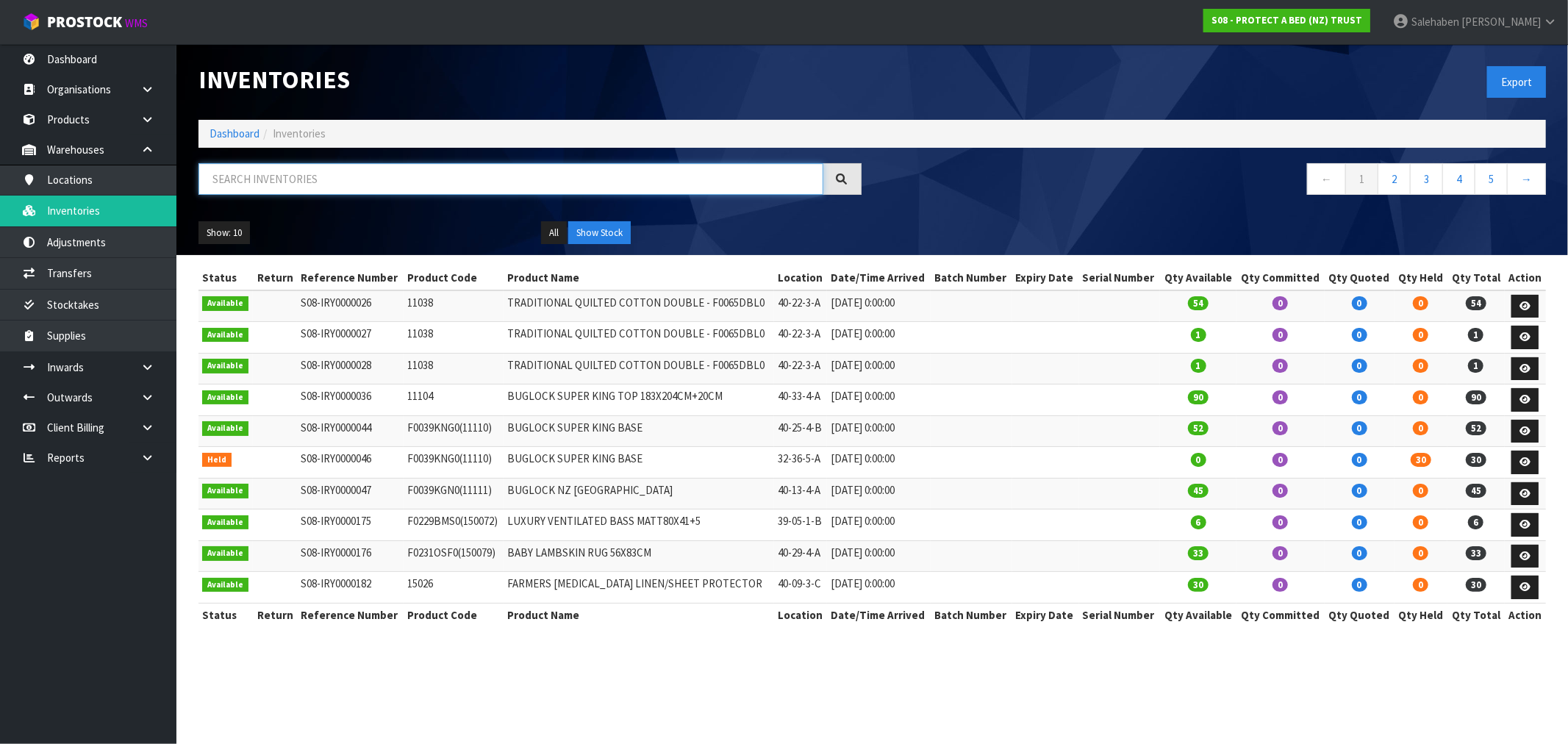
click at [510, 186] on input "text" at bounding box center [511, 179] width 625 height 32
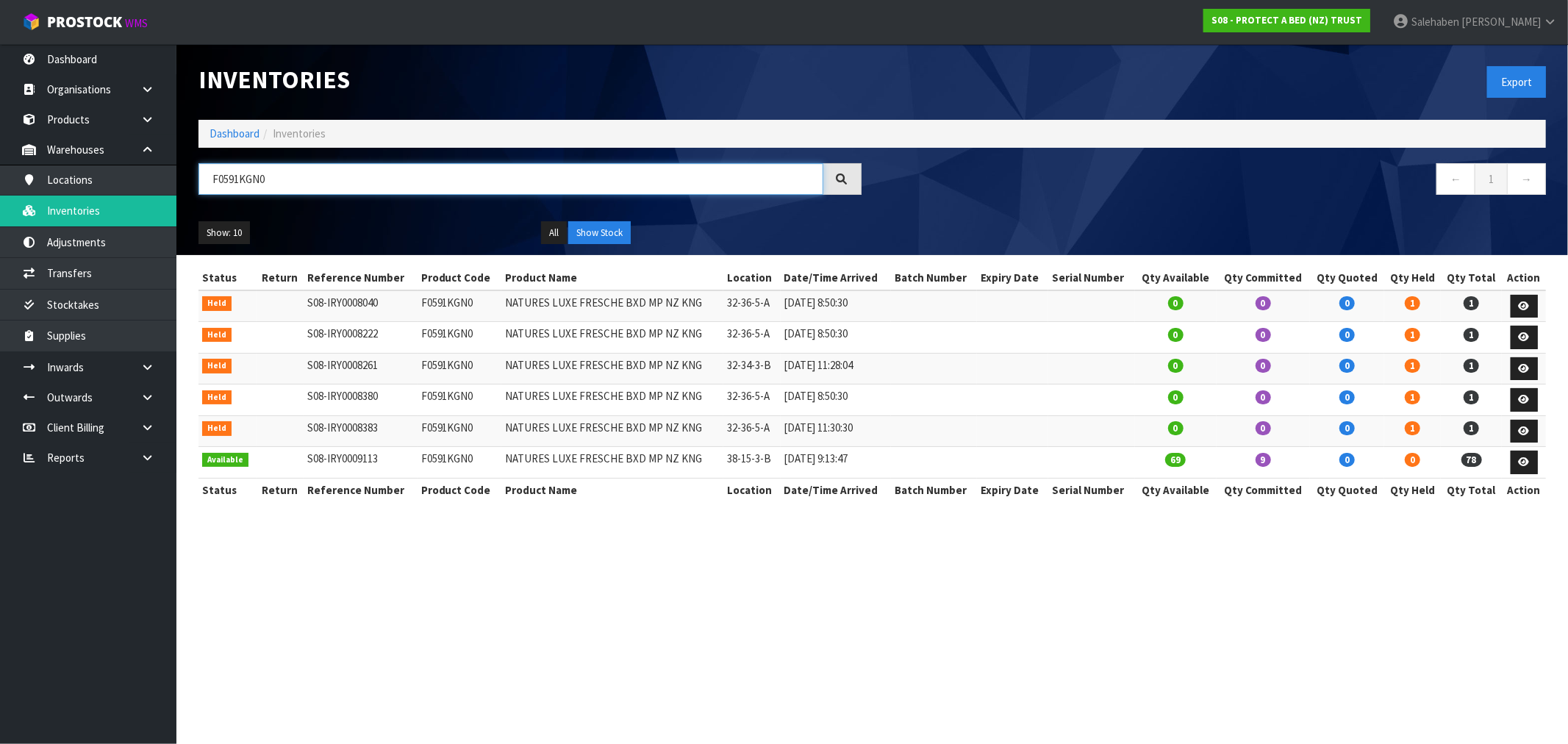
type input "F0591KGN0"
click at [755, 361] on td "32-34-3-B" at bounding box center [751, 368] width 56 height 32
click at [564, 453] on td "NATURES LUXE FRESCHE BXD MP NZ KNG" at bounding box center [612, 463] width 223 height 32
drag, startPoint x: 768, startPoint y: 470, endPoint x: 743, endPoint y: 470, distance: 25.0
click at [743, 470] on td "38-15-3-B" at bounding box center [751, 463] width 56 height 32
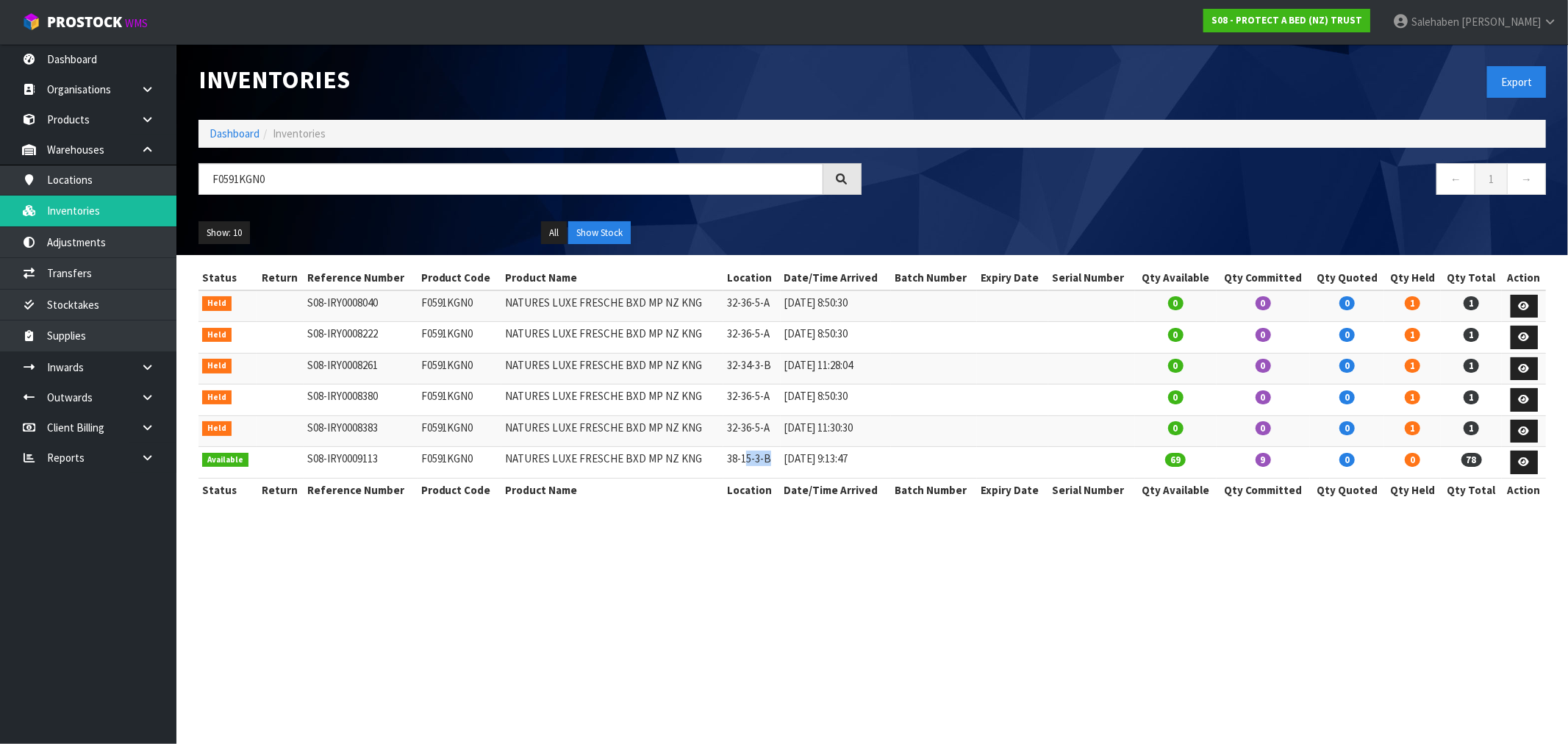
click at [743, 470] on td "38-15-3-B" at bounding box center [751, 463] width 56 height 32
